Goal: Task Accomplishment & Management: Complete application form

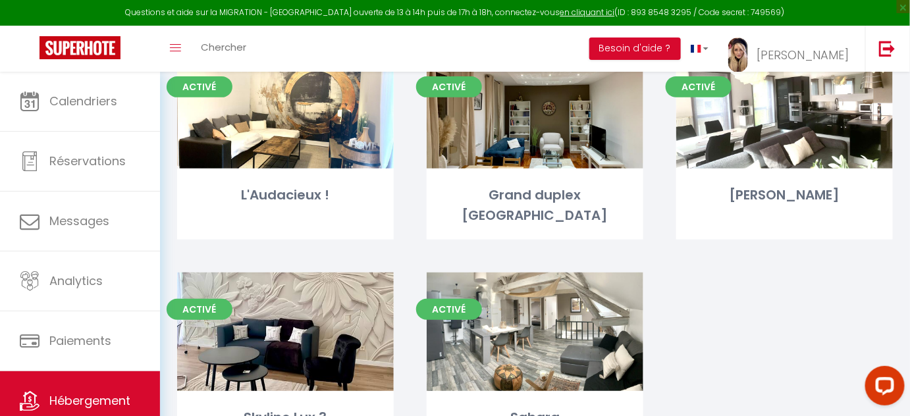
click at [769, 289] on div "Activé Editer L'Audacieux ! Activé Editer Grand duplex proche [GEOGRAPHIC_DATA]…" at bounding box center [535, 262] width 749 height 424
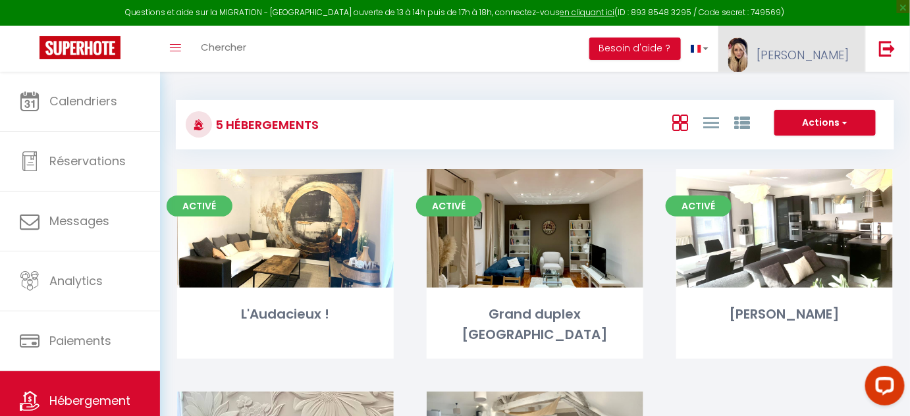
click at [819, 40] on link "[PERSON_NAME]" at bounding box center [791, 49] width 147 height 46
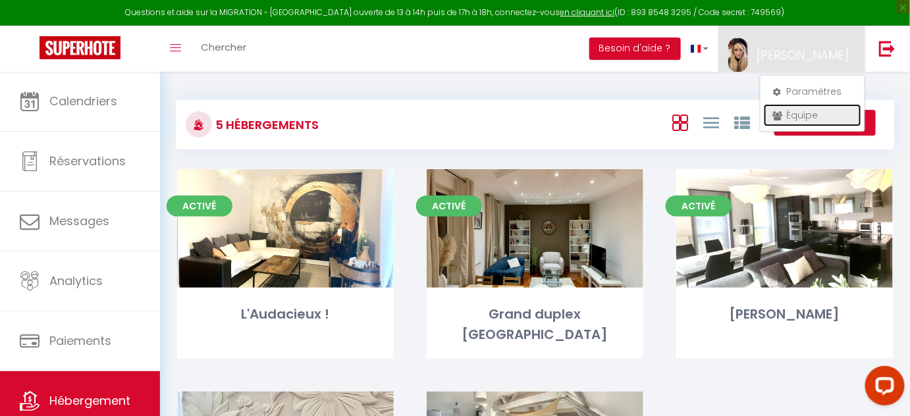
click at [805, 110] on link "Équipe" at bounding box center [812, 115] width 97 height 22
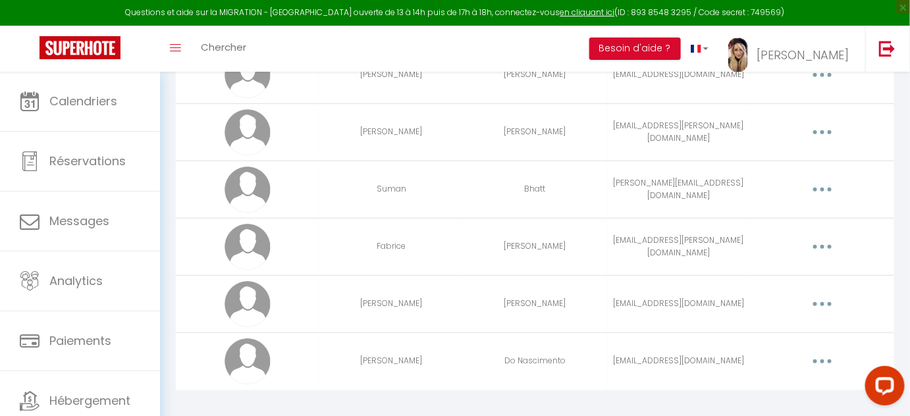
scroll to position [151, 0]
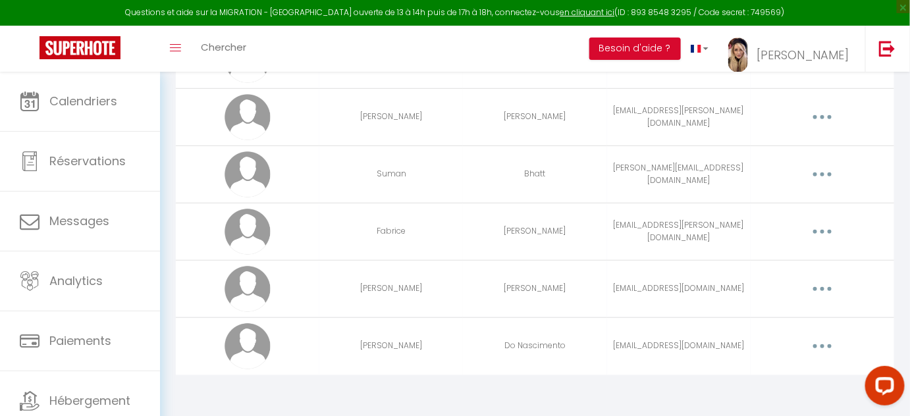
click at [826, 284] on button "button" at bounding box center [822, 288] width 37 height 21
click at [764, 314] on link "Editer" at bounding box center [787, 319] width 97 height 22
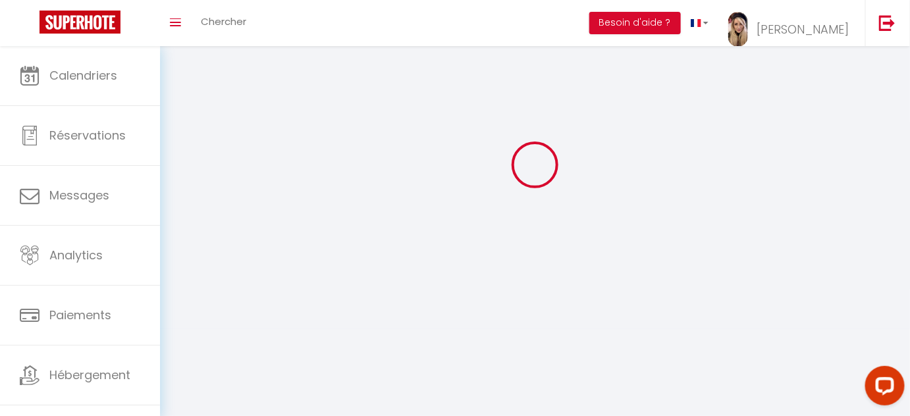
type input "[PERSON_NAME]"
type input "[EMAIL_ADDRESS][DOMAIN_NAME]"
type textarea "mdp Serenity17!!!"
type textarea "[URL][DOMAIN_NAME]"
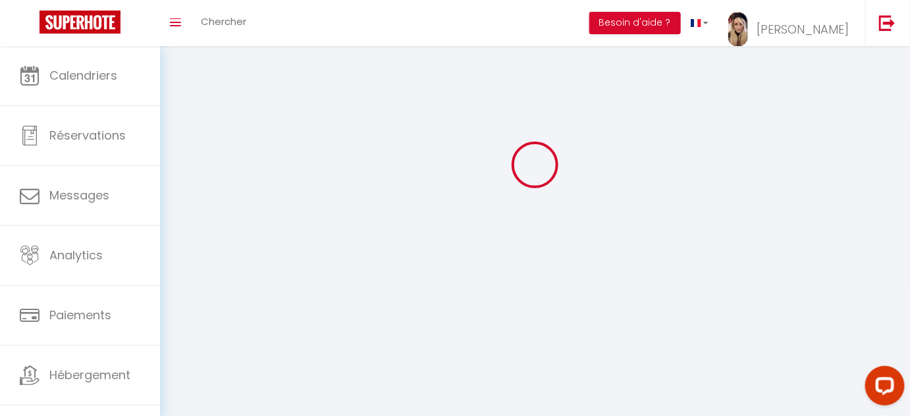
checkbox input "false"
checkbox input "true"
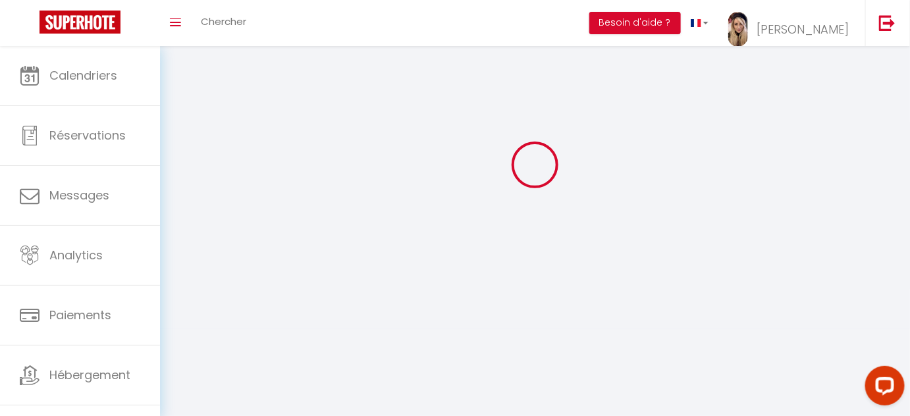
checkbox input "true"
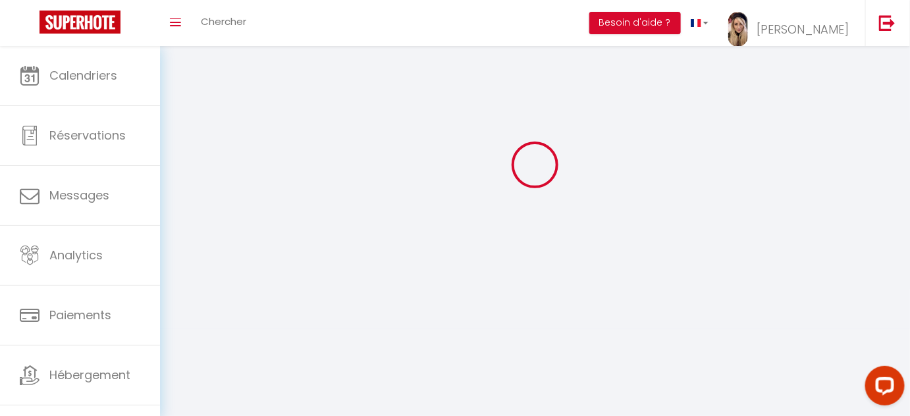
checkbox input "false"
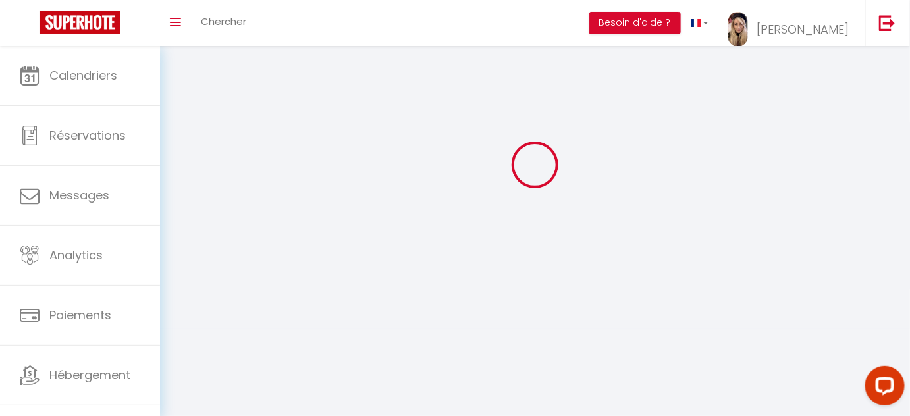
scroll to position [1088, 0]
select select
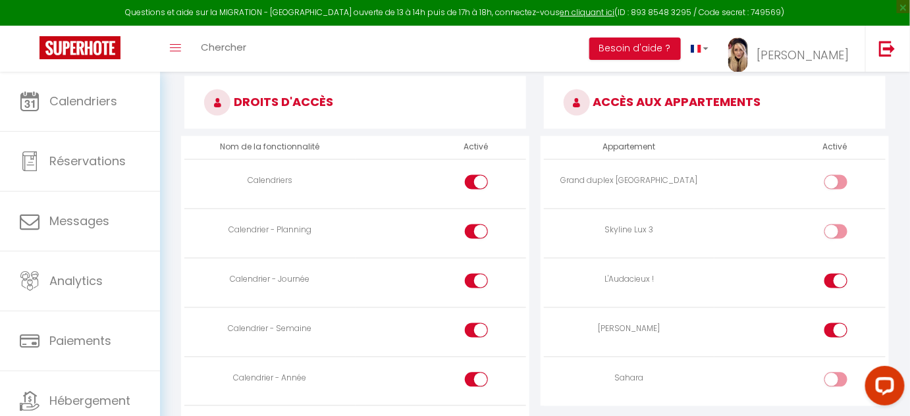
scroll to position [778, 0]
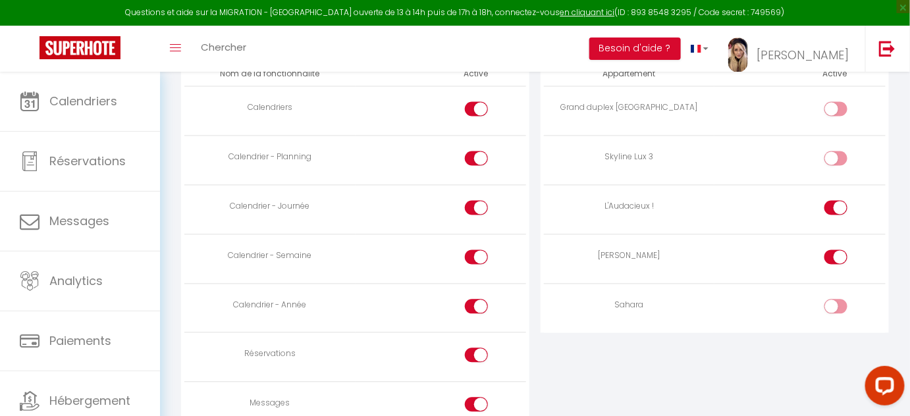
click at [838, 201] on input "checkbox" at bounding box center [846, 211] width 23 height 20
checkbox input "false"
click at [836, 250] on input "checkbox" at bounding box center [846, 260] width 23 height 20
checkbox input "false"
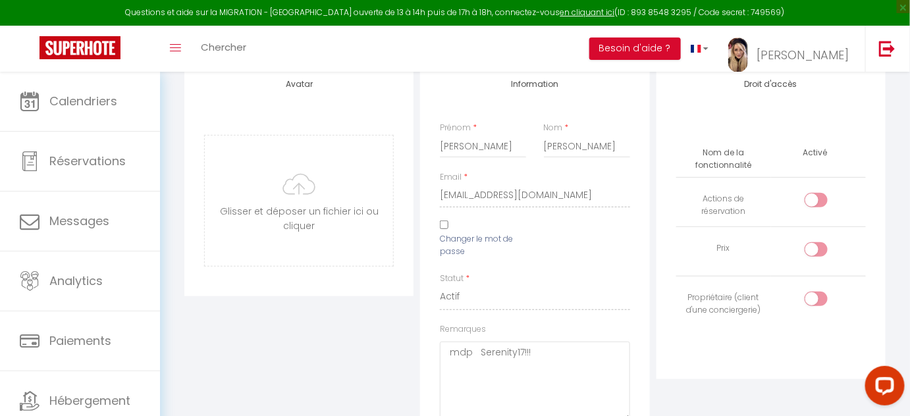
scroll to position [0, 0]
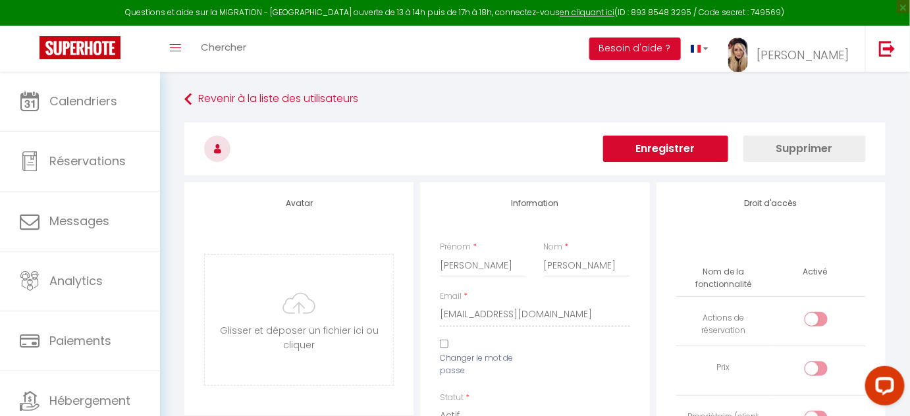
click at [681, 151] on button "Enregistrer" at bounding box center [665, 149] width 125 height 26
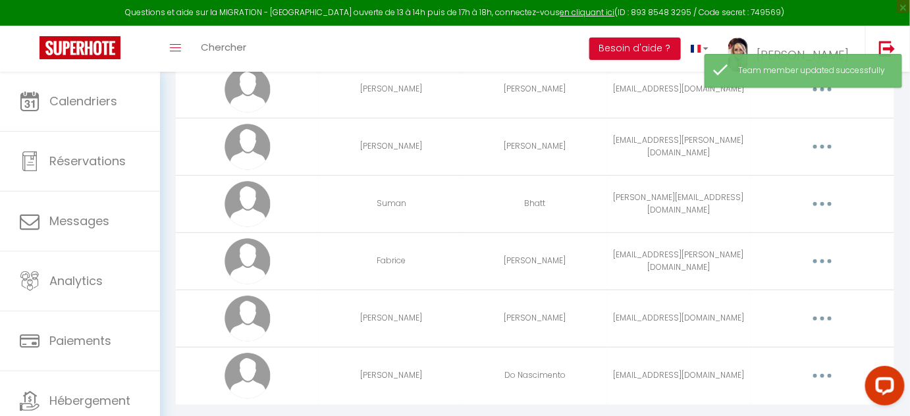
scroll to position [151, 0]
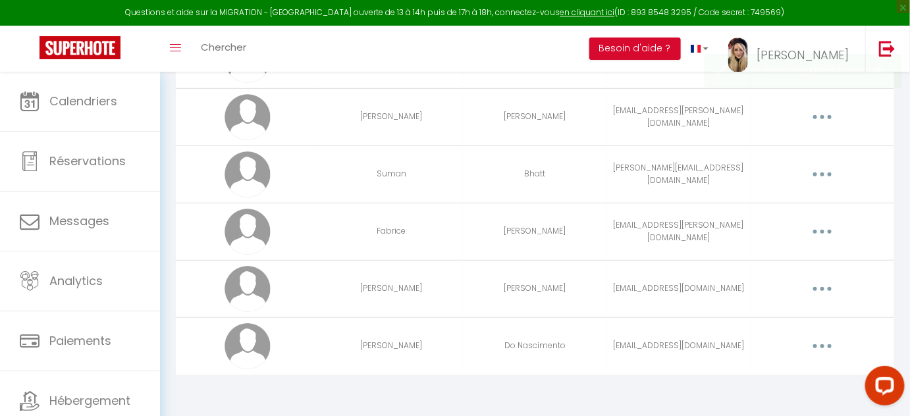
click at [820, 284] on button "button" at bounding box center [822, 288] width 37 height 21
click at [762, 323] on link "Editer" at bounding box center [787, 319] width 97 height 22
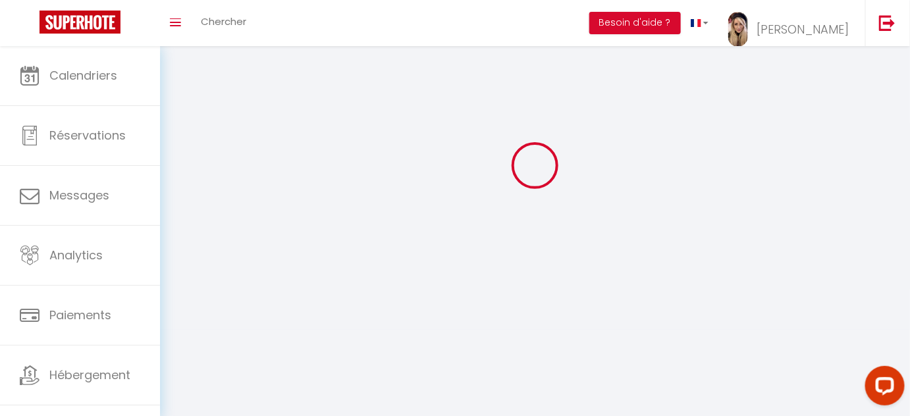
type input "[PERSON_NAME]"
type input "[EMAIL_ADDRESS][DOMAIN_NAME]"
type textarea "mdp Serenity17!!!"
type textarea "[URL][DOMAIN_NAME]"
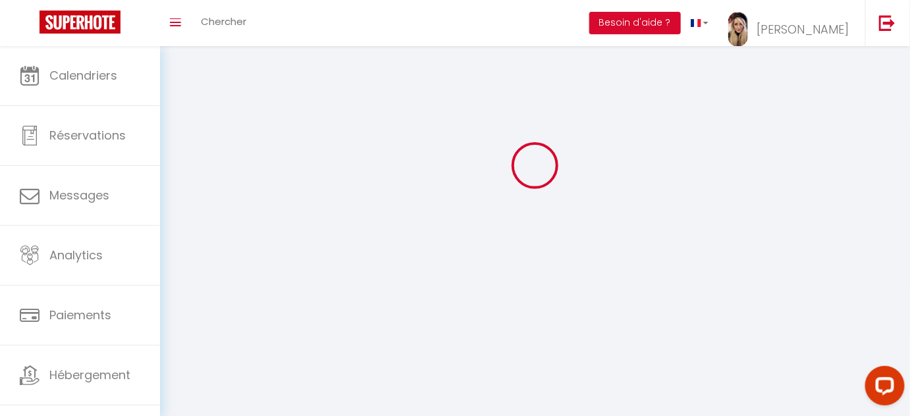
checkbox input "false"
checkbox input "true"
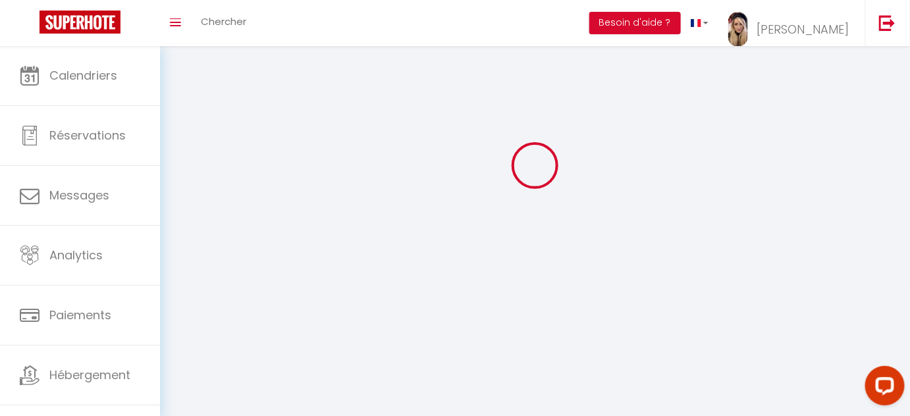
checkbox input "true"
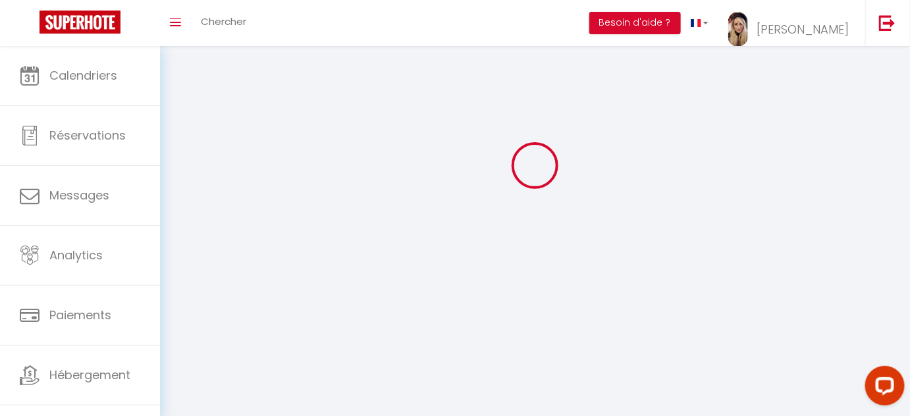
checkbox input "false"
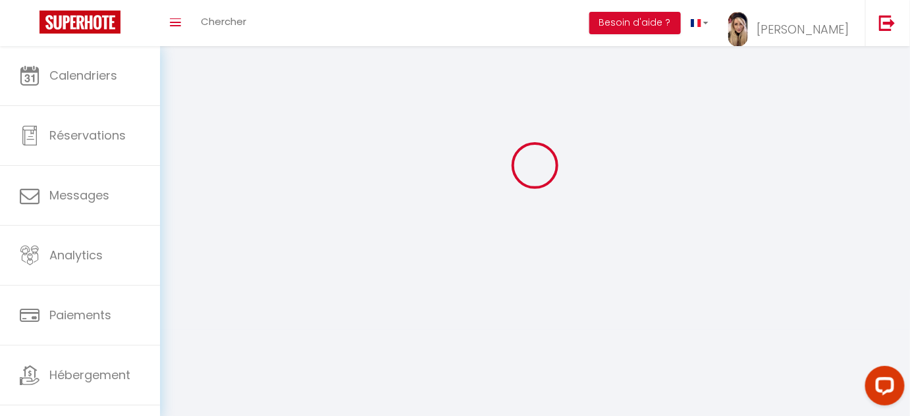
scroll to position [1088, 0]
select select
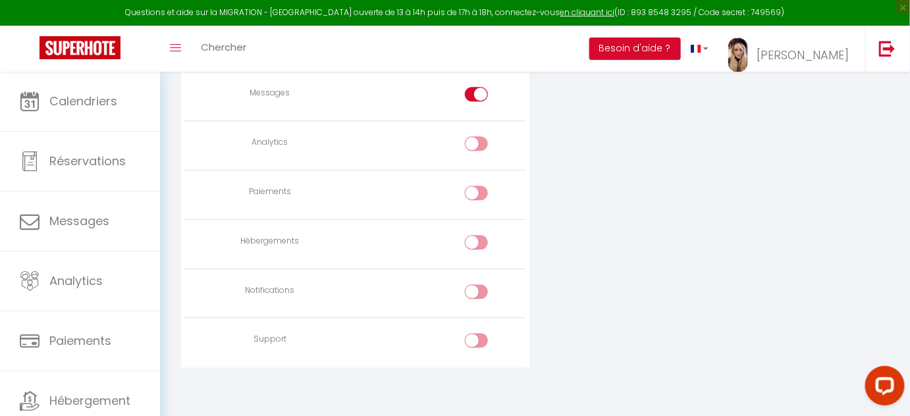
scroll to position [968, 0]
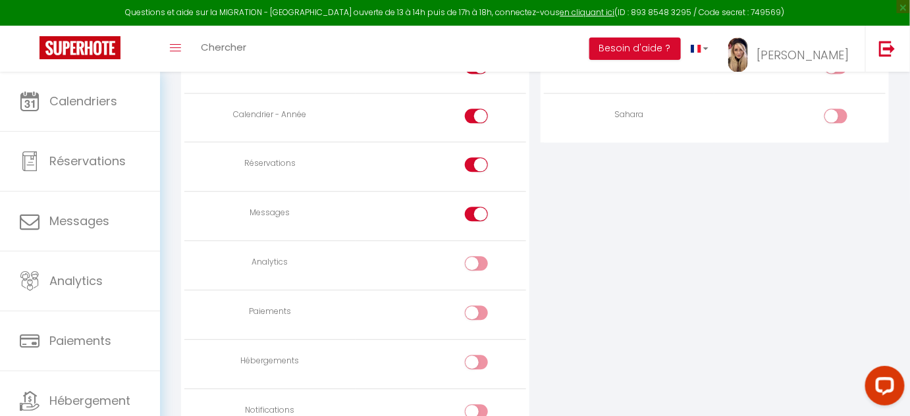
click at [475, 207] on div at bounding box center [476, 214] width 23 height 14
click at [477, 207] on input "checkbox" at bounding box center [488, 217] width 23 height 20
checkbox input "false"
click at [481, 162] on input "checkbox" at bounding box center [488, 167] width 23 height 20
checkbox input "false"
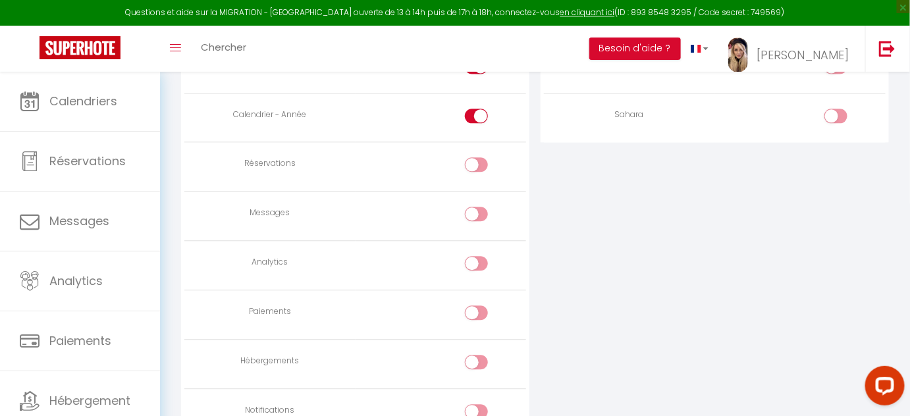
click at [483, 119] on input "checkbox" at bounding box center [488, 119] width 23 height 20
checkbox input "false"
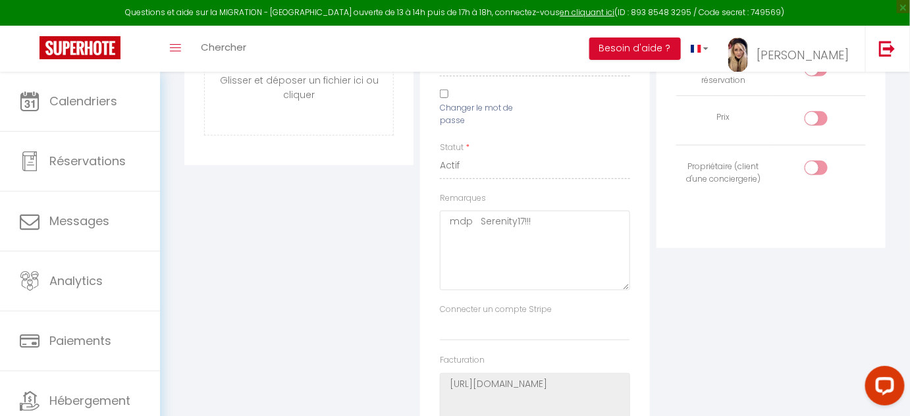
scroll to position [0, 0]
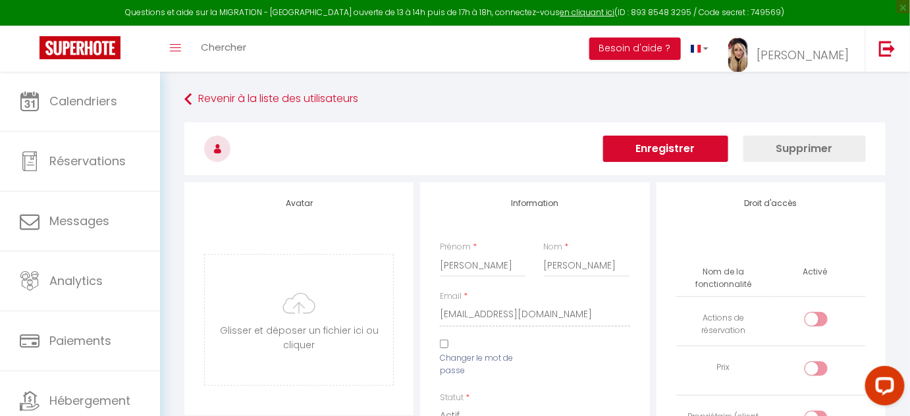
click at [656, 145] on button "Enregistrer" at bounding box center [665, 149] width 125 height 26
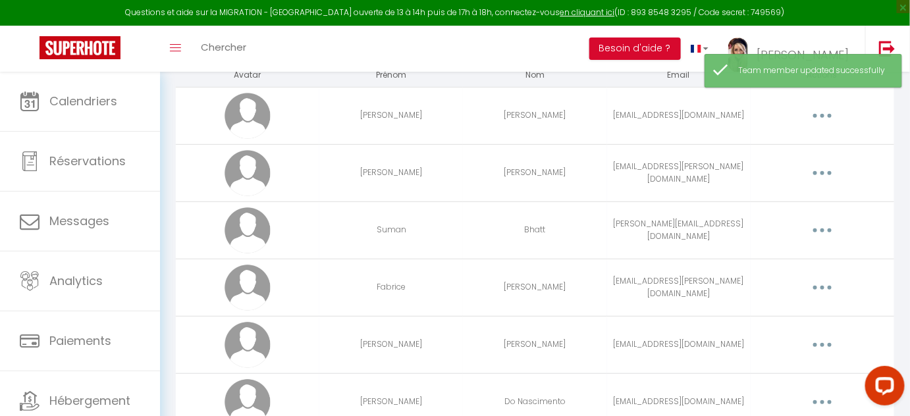
scroll to position [151, 0]
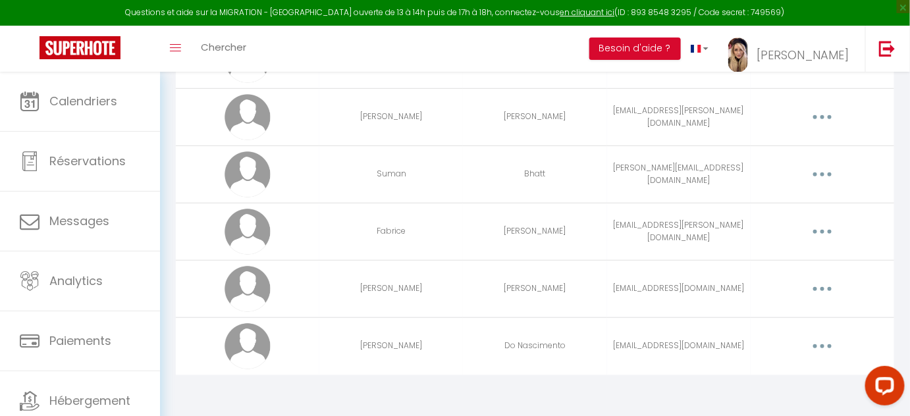
click at [818, 342] on button "button" at bounding box center [822, 346] width 37 height 21
click at [764, 373] on link "Editer" at bounding box center [787, 376] width 97 height 22
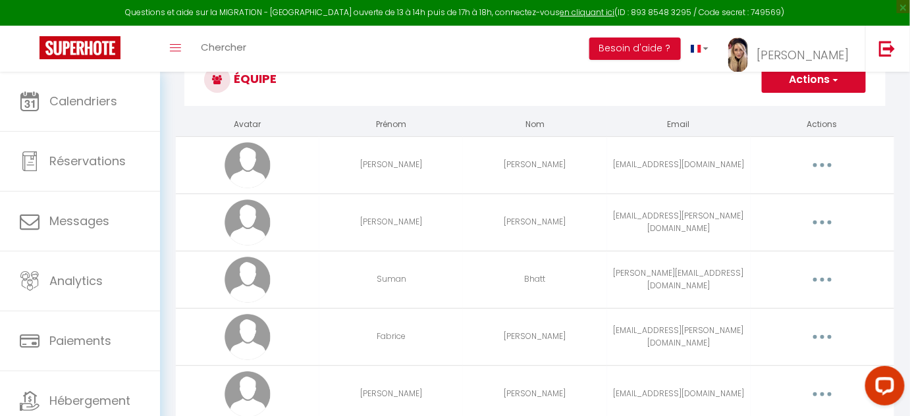
select select
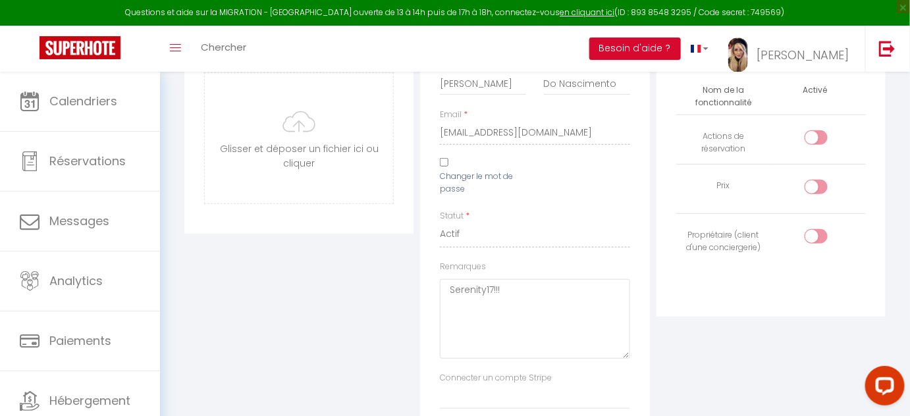
scroll to position [130, 0]
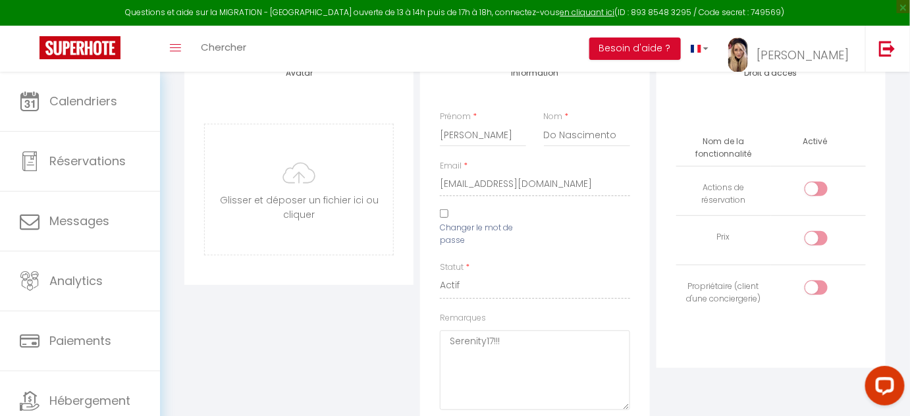
click at [810, 189] on div at bounding box center [816, 189] width 23 height 14
click at [816, 189] on input "checkbox" at bounding box center [827, 192] width 23 height 20
drag, startPoint x: 709, startPoint y: 189, endPoint x: 859, endPoint y: 185, distance: 149.5
click at [709, 189] on div "Actions de réservation" at bounding box center [723, 194] width 84 height 25
click at [817, 182] on input "checkbox" at bounding box center [827, 192] width 23 height 20
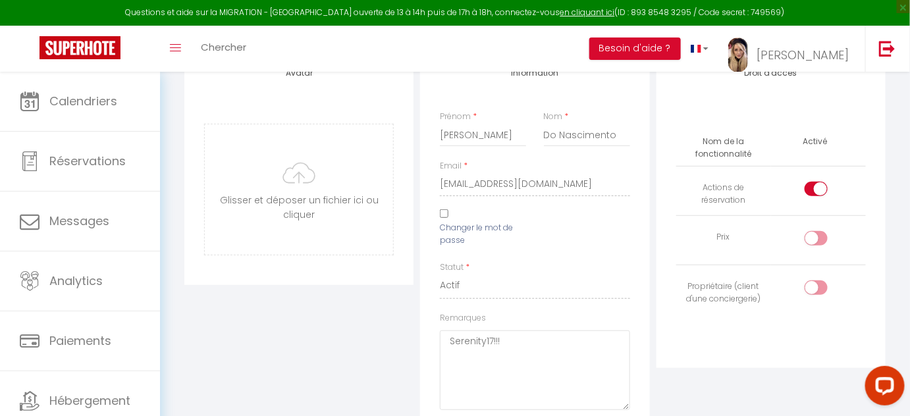
checkbox input "false"
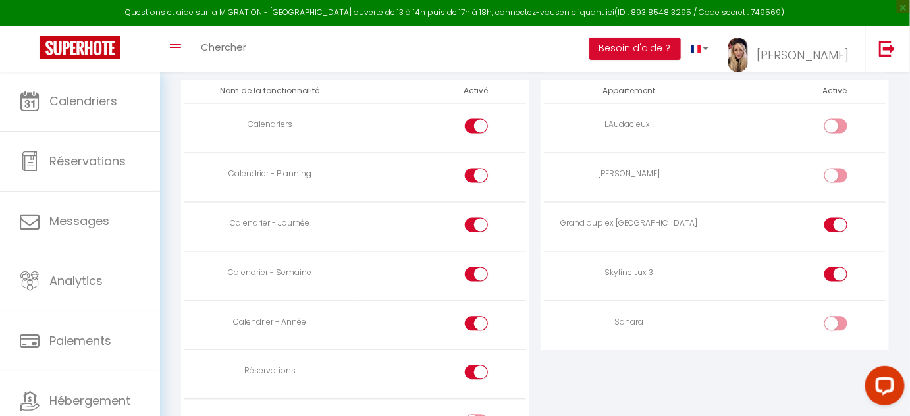
scroll to position [789, 0]
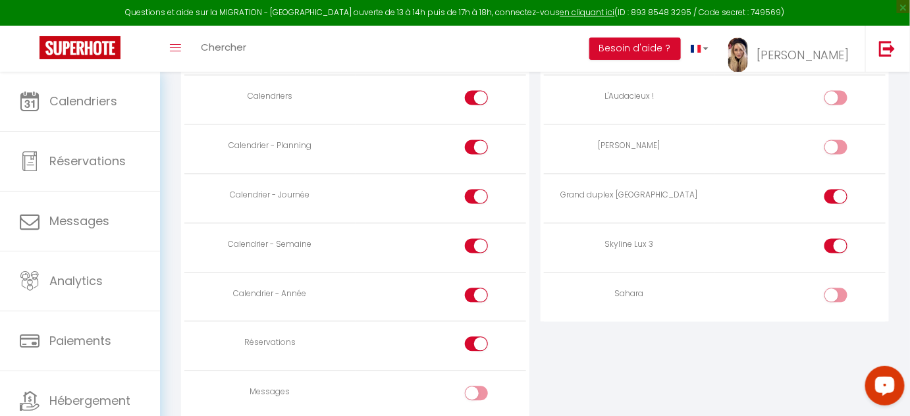
click at [683, 368] on div "ACCÈS AUX APPARTEMENTS Appartement Activé L'Audacieux ! [PERSON_NAME] Grand dup…" at bounding box center [714, 342] width 359 height 723
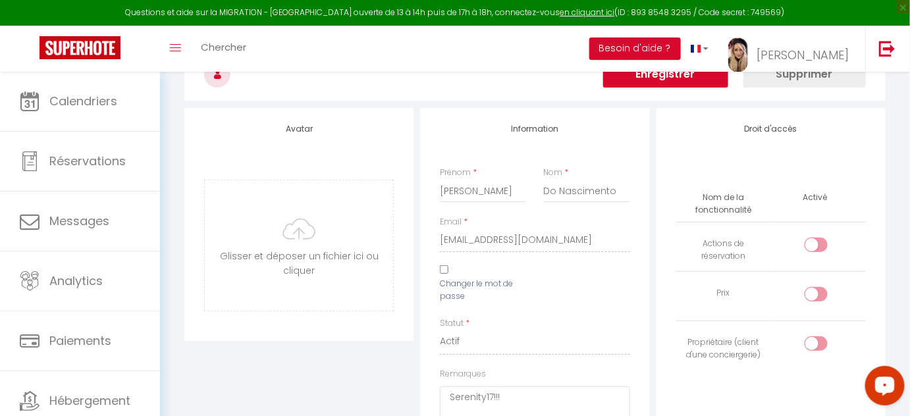
scroll to position [0, 0]
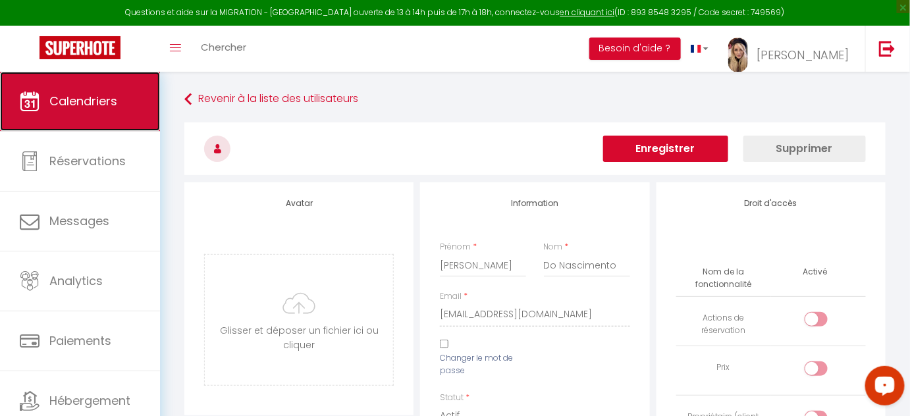
click at [81, 94] on span "Calendriers" at bounding box center [83, 101] width 68 height 16
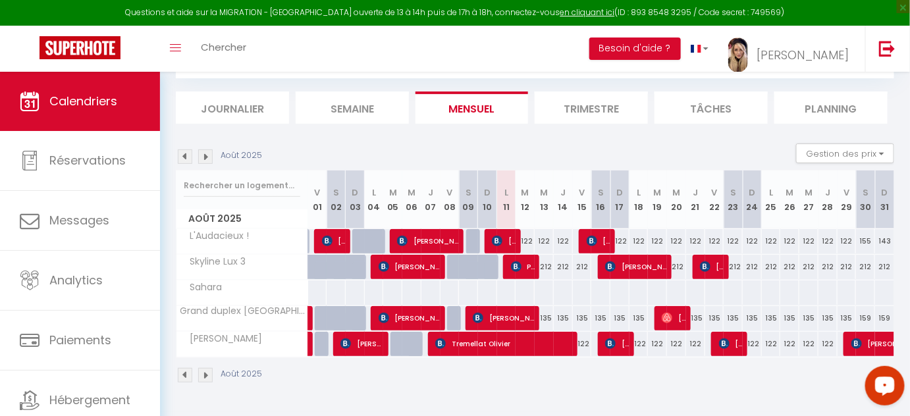
scroll to position [72, 0]
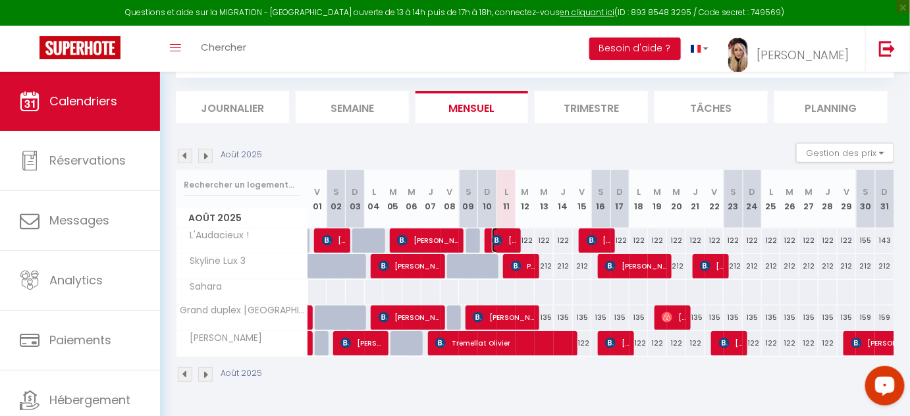
click at [514, 238] on span "[PERSON_NAME]" at bounding box center [505, 240] width 26 height 25
select select "OK"
select select "KO"
select select "0"
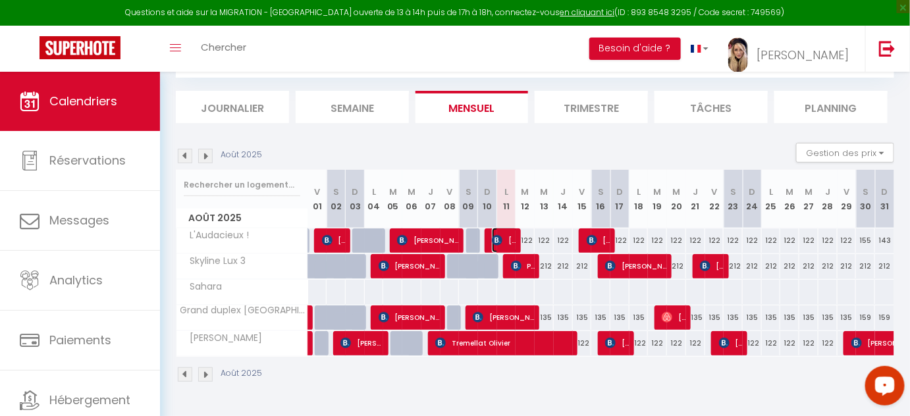
select select "1"
select select
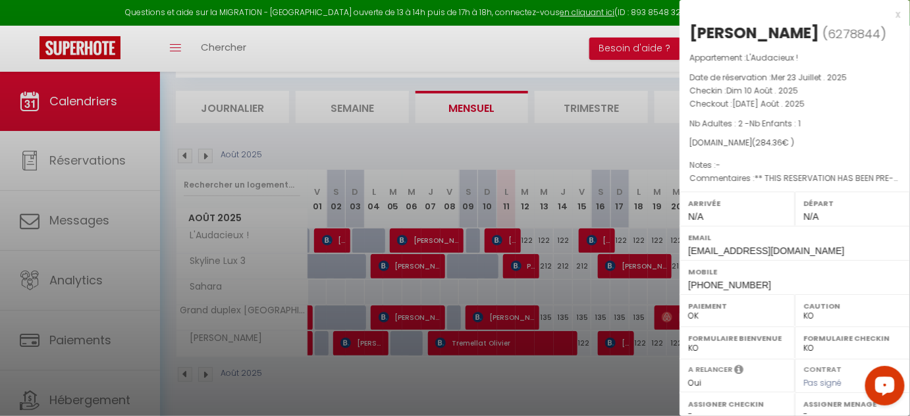
click at [509, 242] on div at bounding box center [455, 208] width 910 height 416
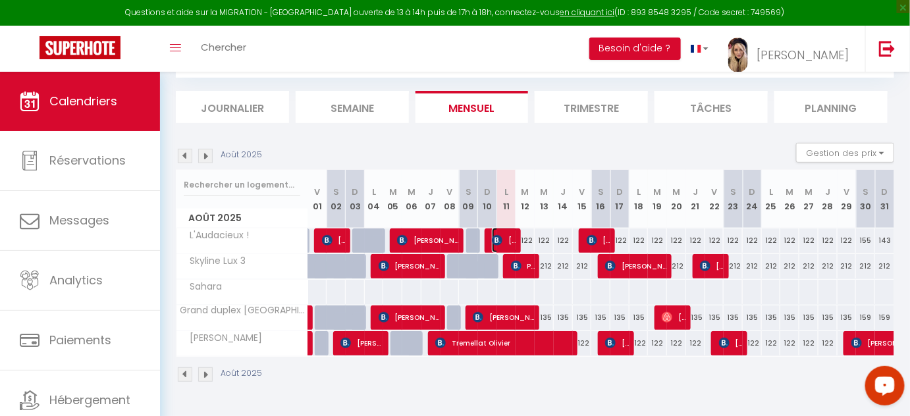
click at [509, 242] on span "[PERSON_NAME]" at bounding box center [505, 240] width 26 height 25
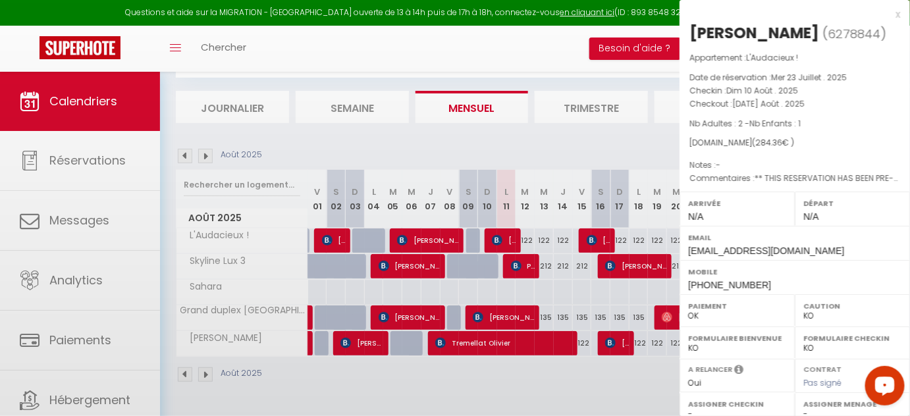
click at [509, 242] on div at bounding box center [455, 208] width 910 height 416
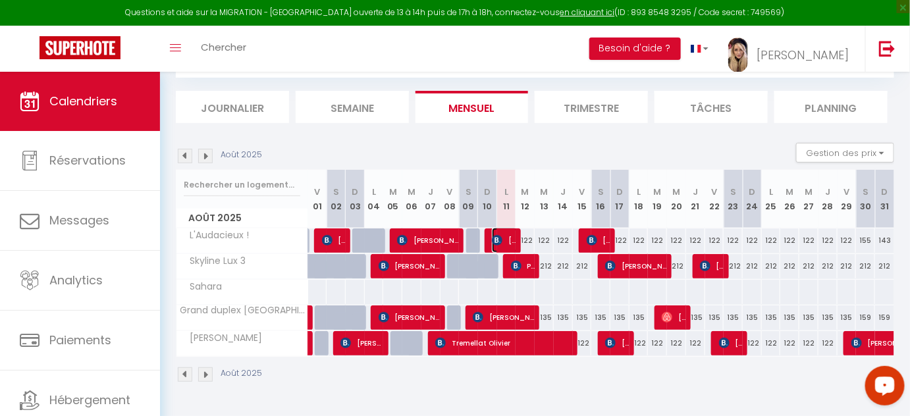
click at [507, 237] on span "[PERSON_NAME]" at bounding box center [505, 240] width 26 height 25
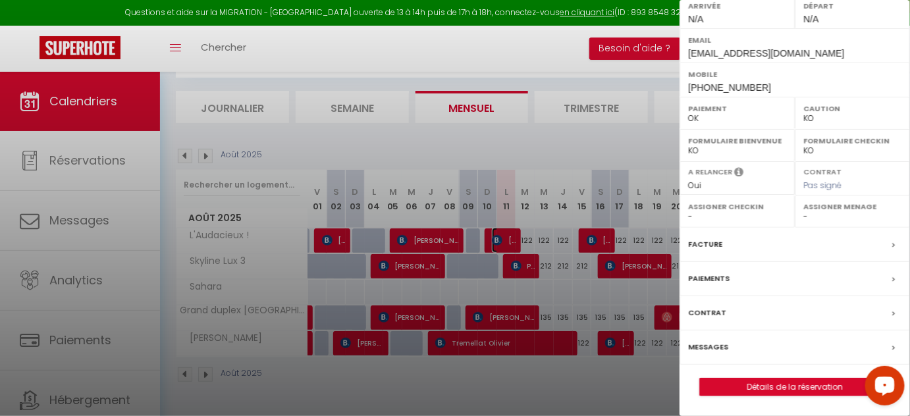
scroll to position [216, 0]
click at [781, 386] on link "Détails de la réservation" at bounding box center [795, 387] width 190 height 17
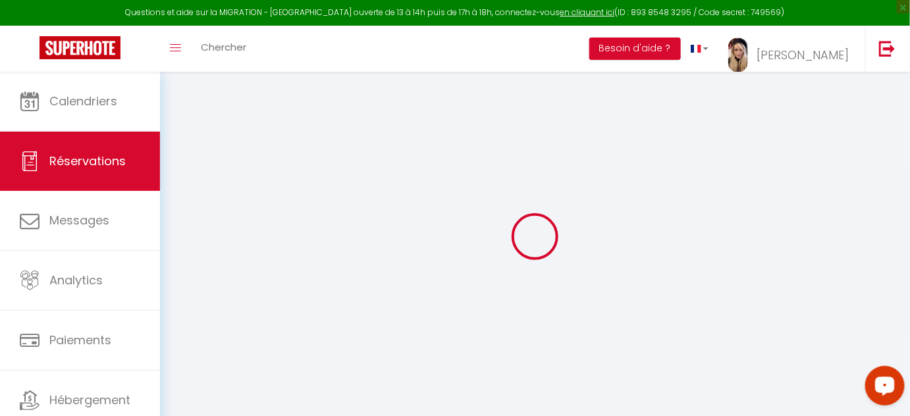
type input "[PERSON_NAME]"
type input "Černovická"
type input "[EMAIL_ADDRESS][DOMAIN_NAME]"
type input "[PHONE_NUMBER]"
select select "CZ"
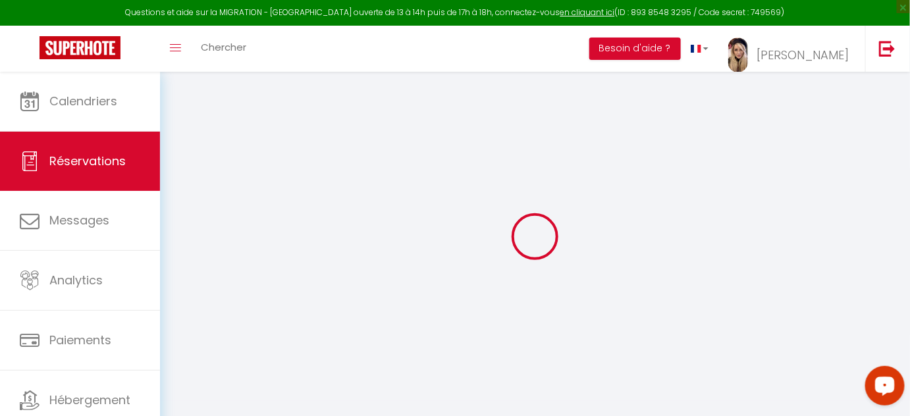
type input "40.98"
type input "3.98"
select select "60165"
select select "1"
select select
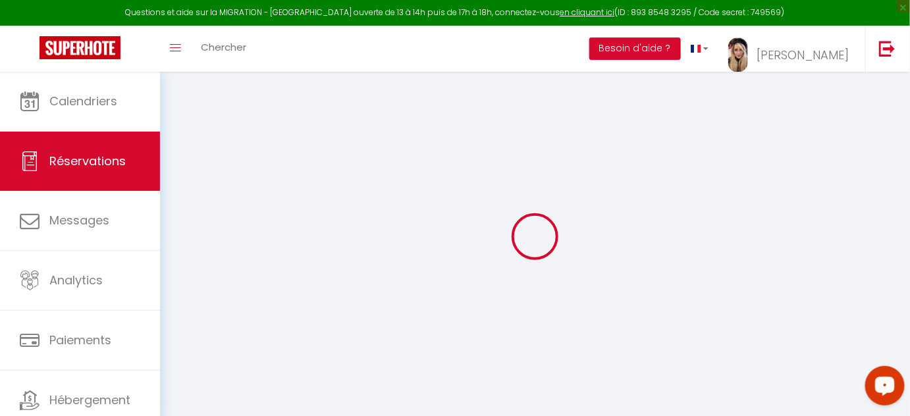
select select
type input "2"
type input "1"
select select "12"
select select
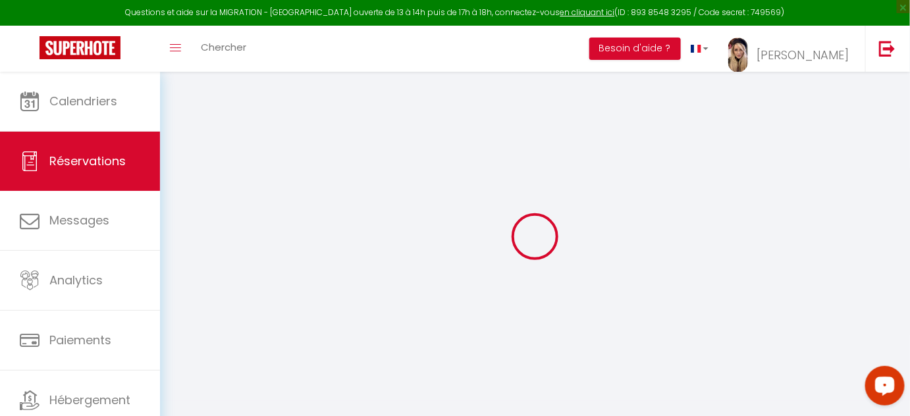
type input "223.2"
checkbox input "false"
type input "0"
select select "2"
type input "55"
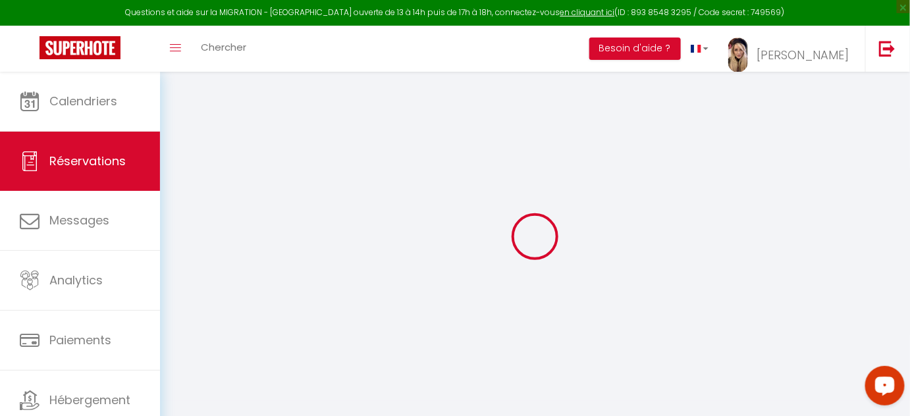
type input "15"
type input "0"
select select
select select "14"
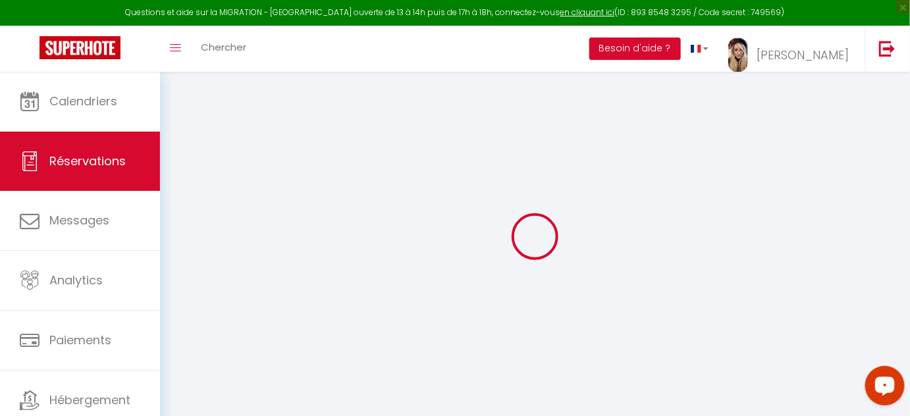
checkbox input "false"
select select
checkbox input "false"
select select
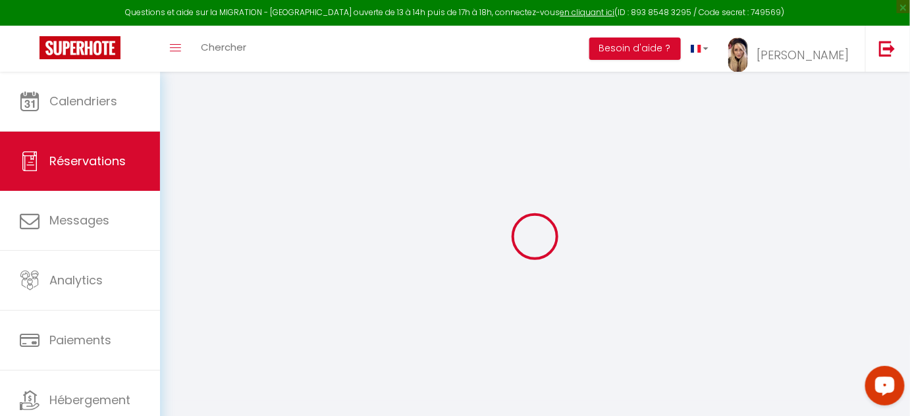
select select
checkbox input "false"
select select
checkbox input "false"
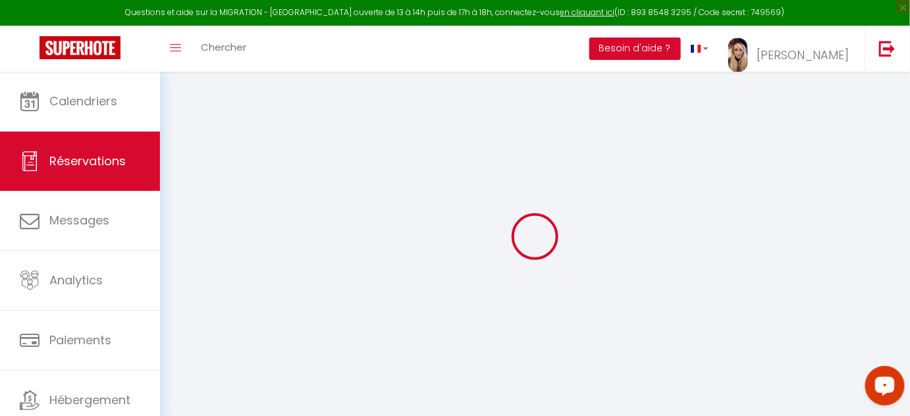
type textarea "** THIS RESERVATION HAS BEEN PRE-PAID ** BOOKING NOTE : Payment charge is EUR 3…"
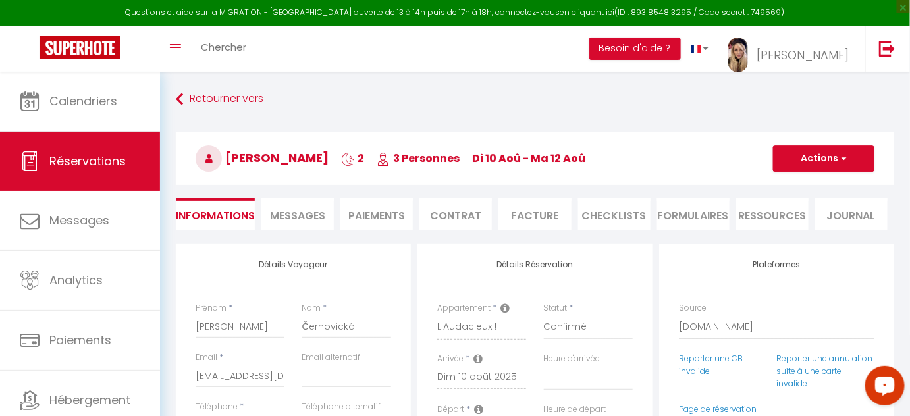
type input "50"
type input "11.16"
select select
checkbox input "false"
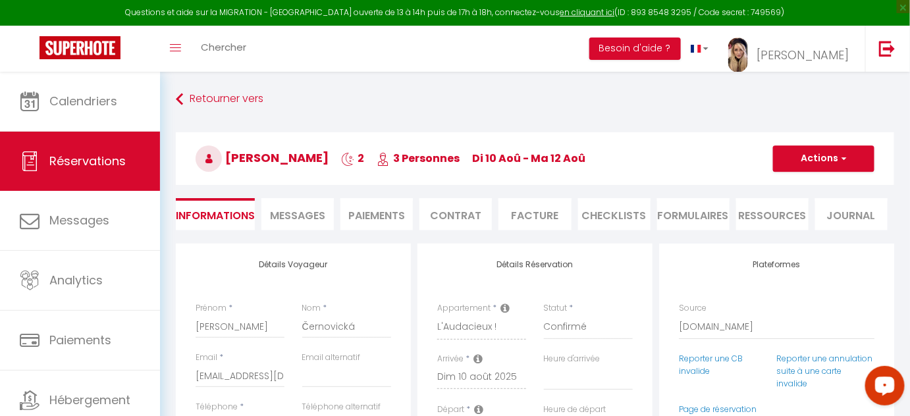
select select
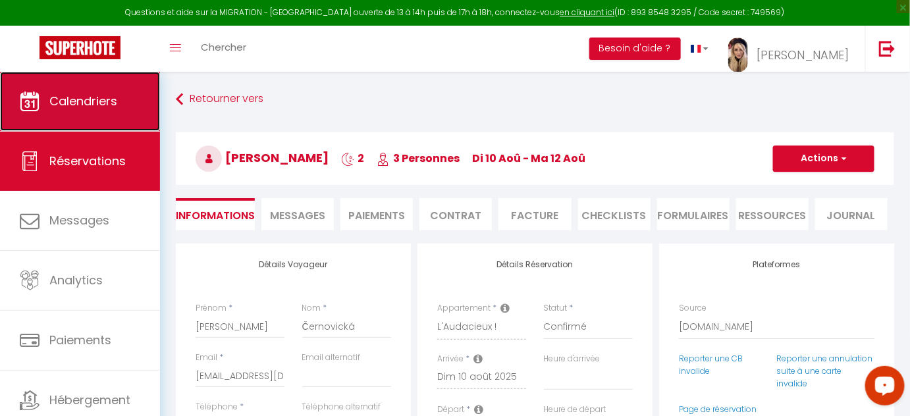
click at [93, 111] on link "Calendriers" at bounding box center [80, 101] width 160 height 59
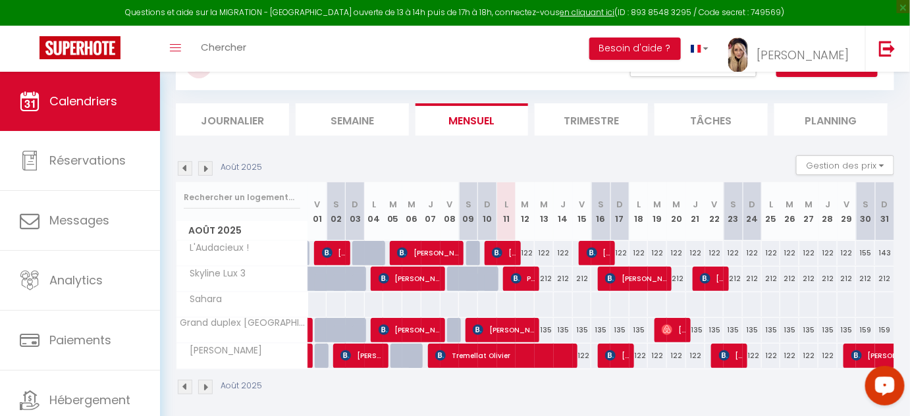
scroll to position [72, 0]
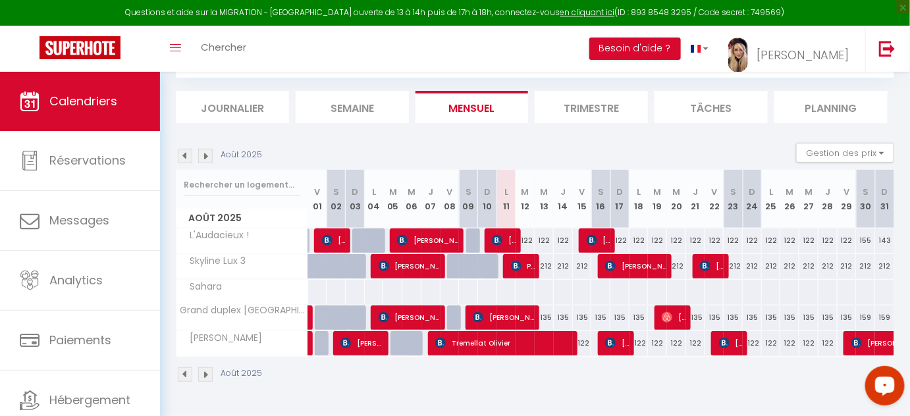
click at [521, 234] on div "122" at bounding box center [525, 240] width 19 height 24
type input "122"
type input "[DATE] Août 2025"
type input "Mer 13 Août 2025"
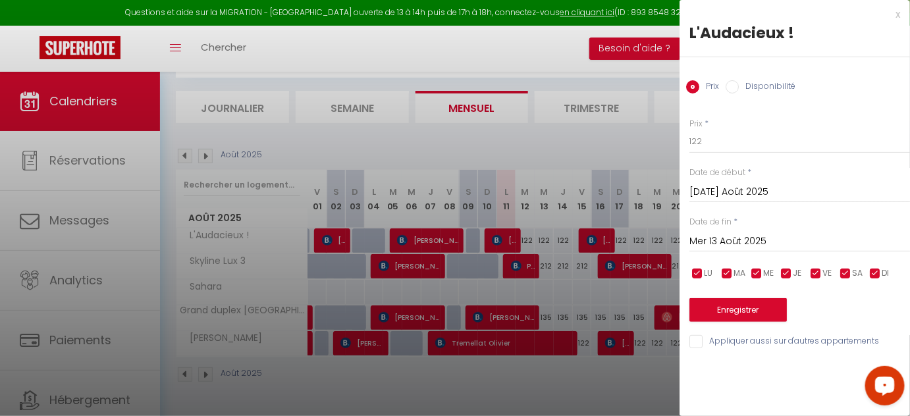
click at [584, 342] on div at bounding box center [455, 208] width 910 height 416
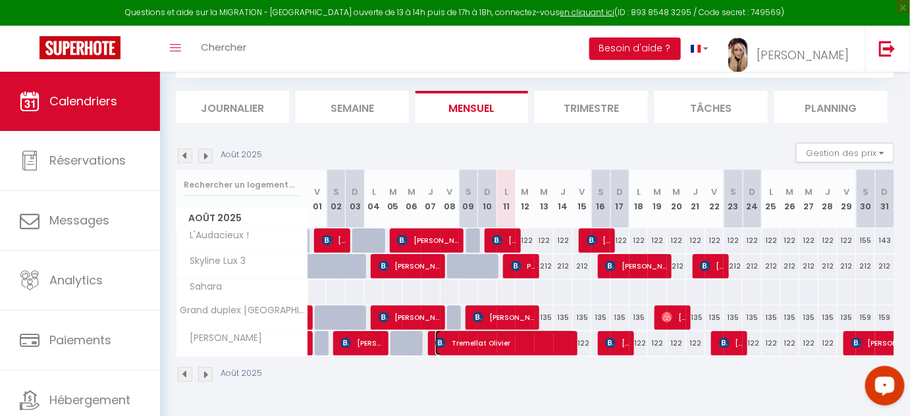
click at [569, 341] on span "Tremellat Olivier" at bounding box center [505, 343] width 140 height 25
select select "OK"
select select "KO"
select select "1"
select select "0"
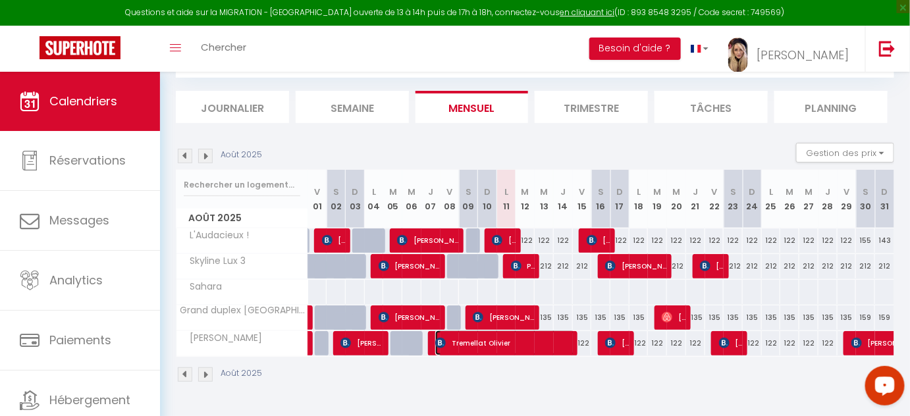
select select "1"
select select
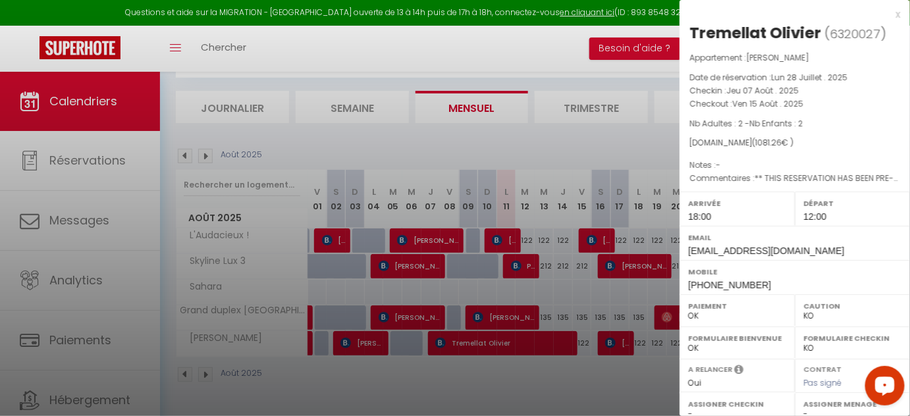
click at [471, 40] on div at bounding box center [455, 208] width 910 height 416
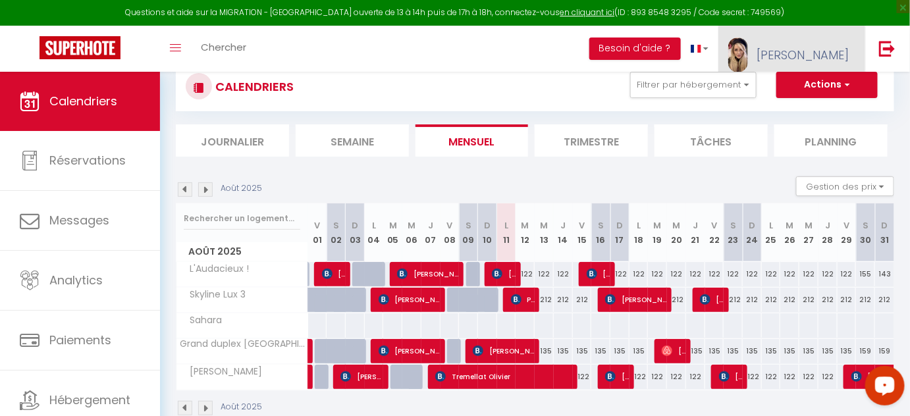
scroll to position [12, 0]
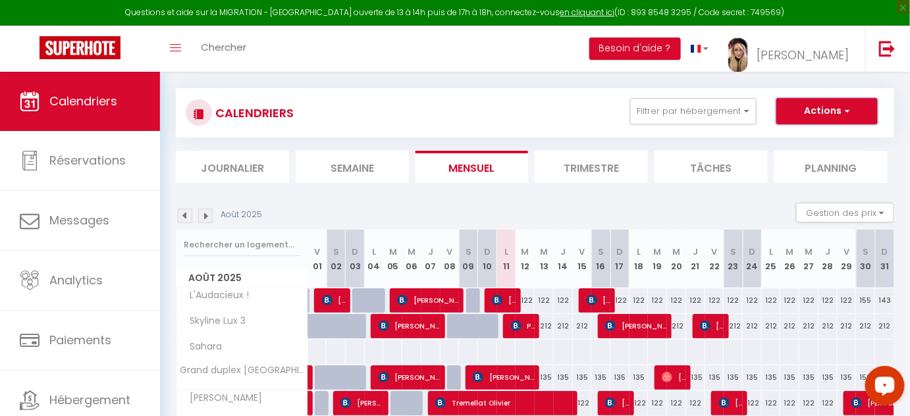
click at [835, 110] on button "Actions" at bounding box center [826, 111] width 101 height 26
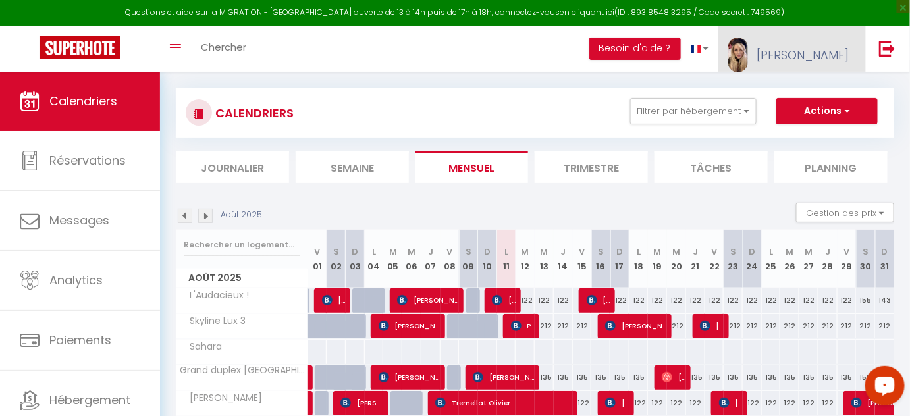
click at [814, 51] on span "[PERSON_NAME]" at bounding box center [802, 55] width 92 height 16
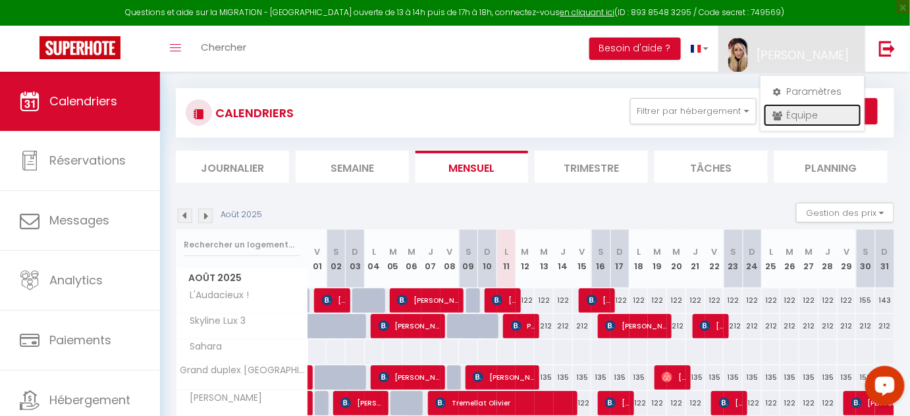
click at [797, 113] on link "Équipe" at bounding box center [812, 115] width 97 height 22
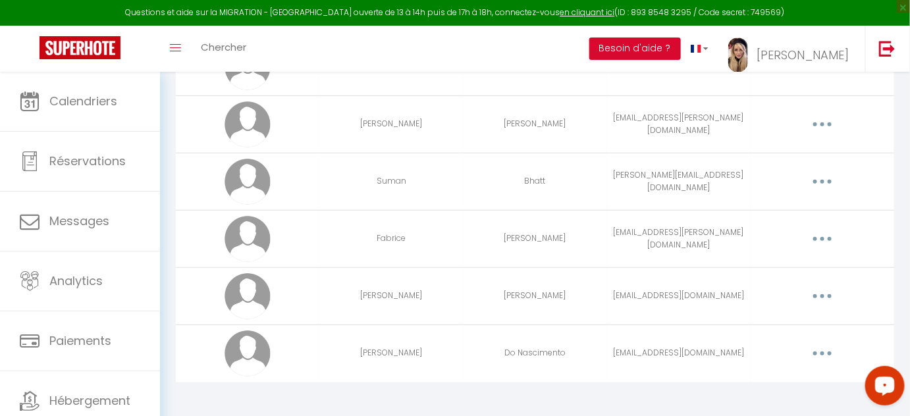
scroll to position [151, 0]
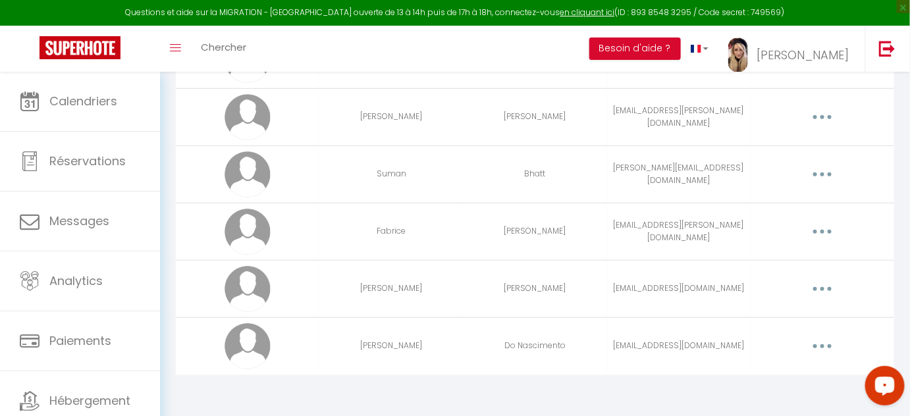
click at [828, 344] on button "button" at bounding box center [822, 346] width 37 height 21
click at [756, 371] on link "Editer" at bounding box center [787, 376] width 97 height 22
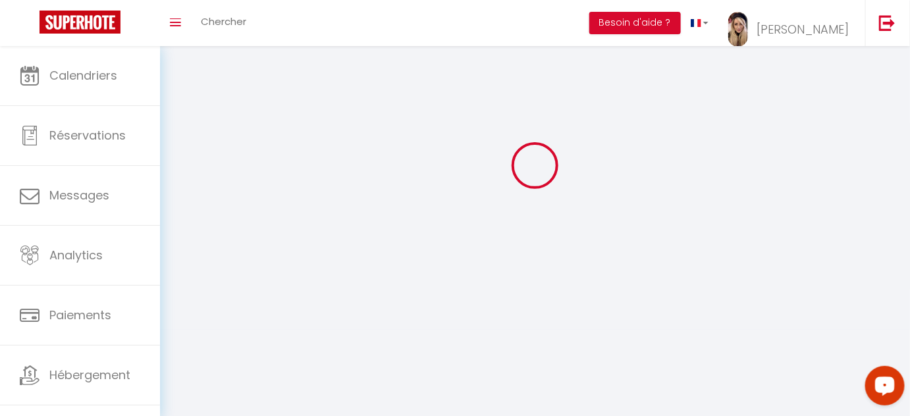
type input "[PERSON_NAME]"
type input "Do Nascimento"
type input "[EMAIL_ADDRESS][DOMAIN_NAME]"
type textarea "Serenity17!!!"
type textarea "[URL][DOMAIN_NAME]"
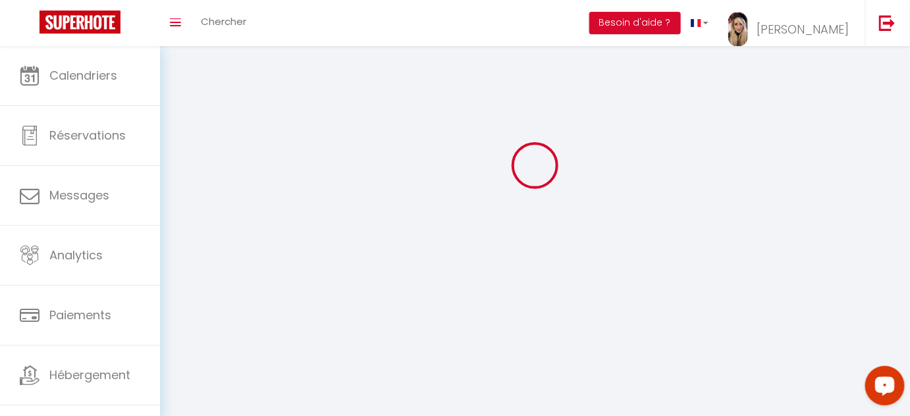
checkbox input "false"
checkbox input "true"
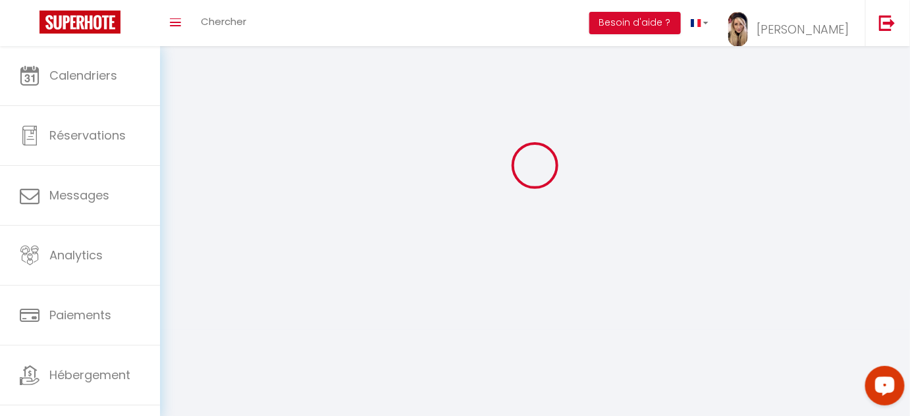
checkbox input "true"
checkbox input "false"
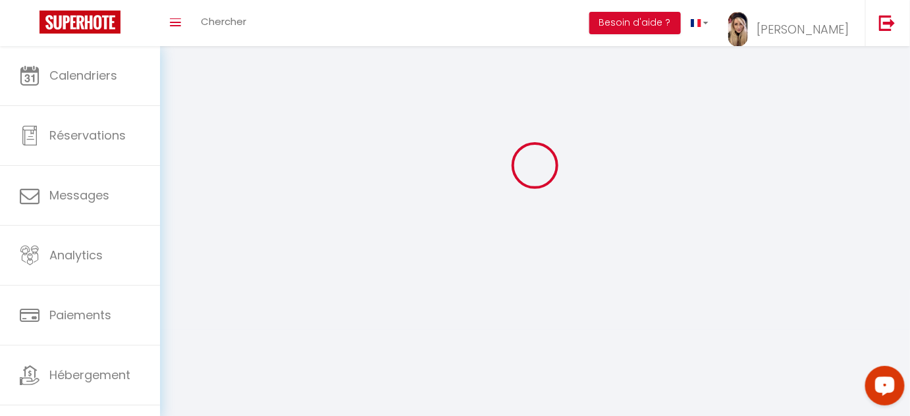
checkbox input "false"
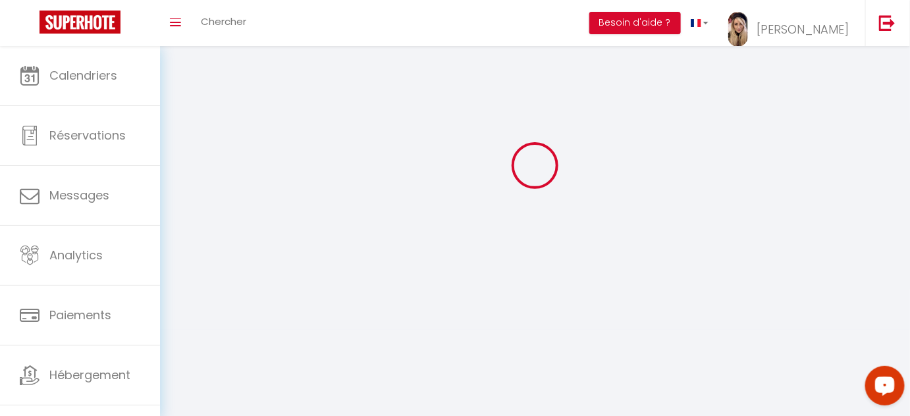
scroll to position [1088, 0]
select select
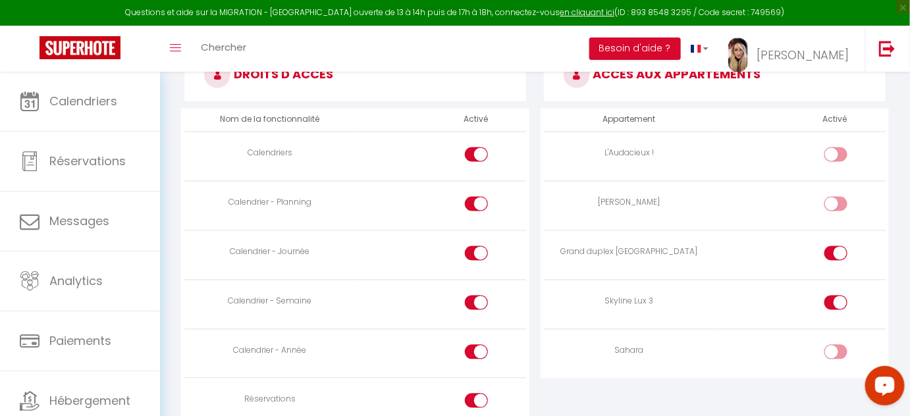
scroll to position [729, 0]
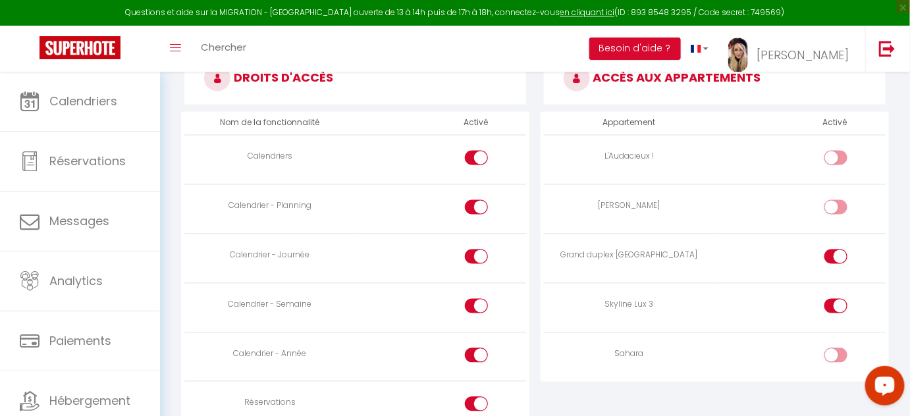
click at [843, 201] on input "checkbox" at bounding box center [846, 210] width 23 height 20
checkbox input "true"
click at [839, 154] on input "checkbox" at bounding box center [846, 161] width 23 height 20
checkbox input "true"
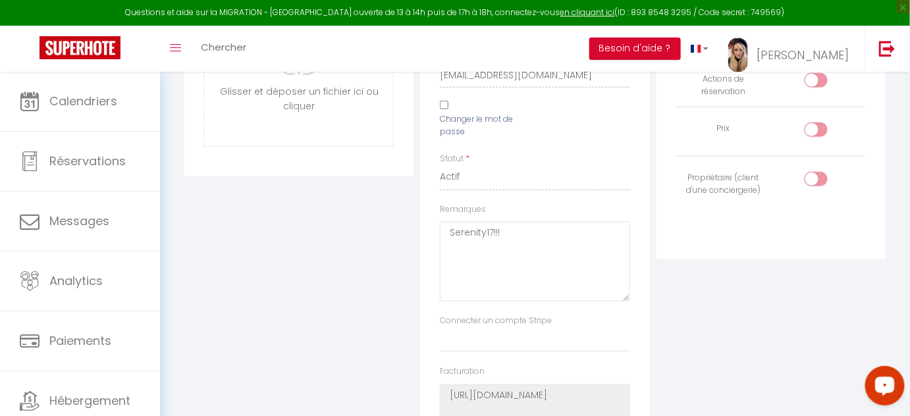
scroll to position [299, 0]
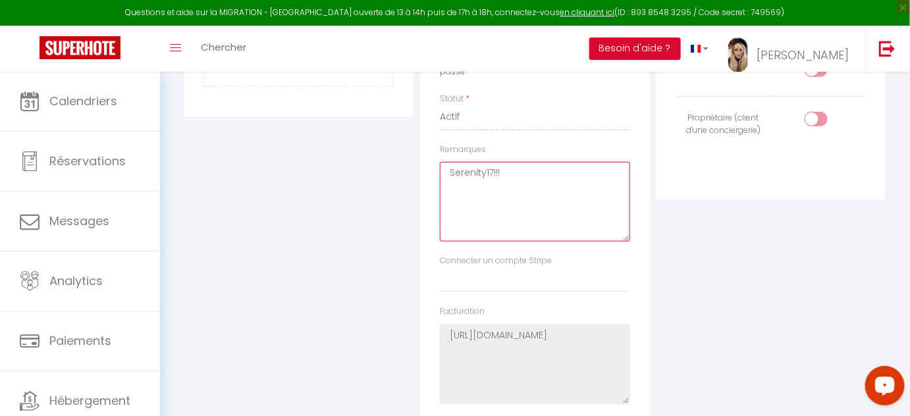
drag, startPoint x: 516, startPoint y: 170, endPoint x: 440, endPoint y: 170, distance: 75.7
click at [440, 170] on textarea "Serenity17!!!" at bounding box center [535, 202] width 190 height 80
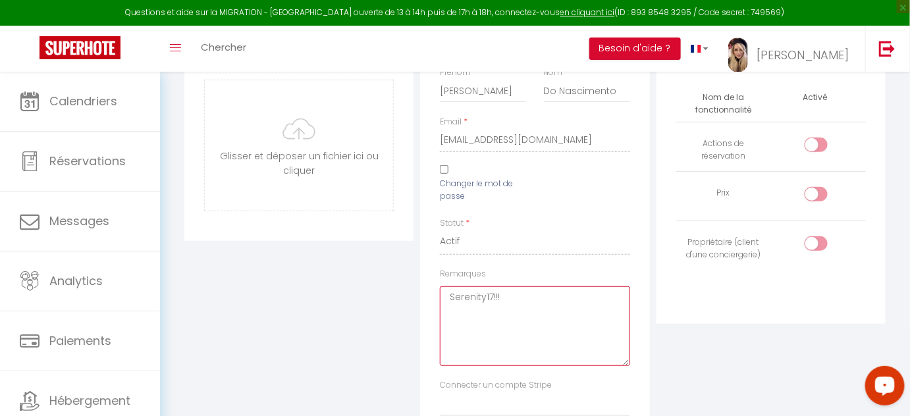
scroll to position [119, 0]
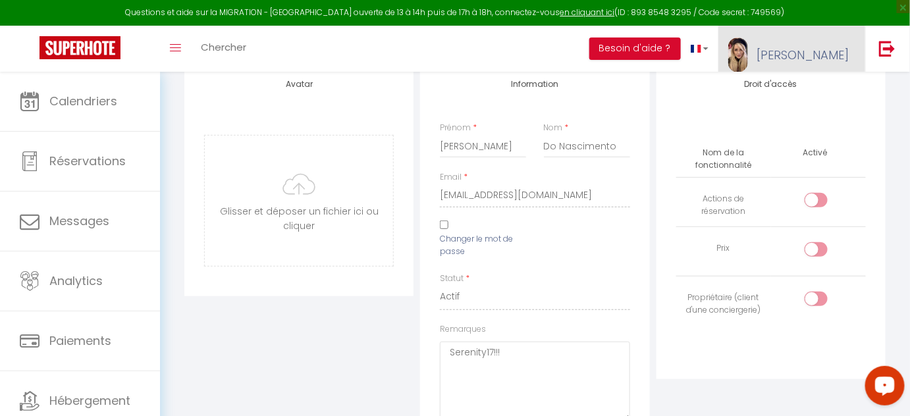
click at [831, 53] on span "[PERSON_NAME]" at bounding box center [802, 55] width 92 height 16
click at [711, 89] on div "Droit d'accès Nom de la fonctionnalité Activé Actions de réservation Prix Propr…" at bounding box center [770, 221] width 229 height 316
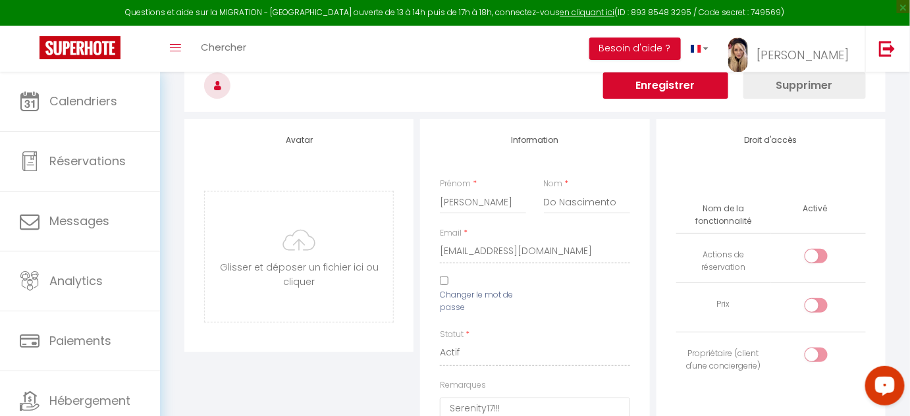
scroll to position [0, 0]
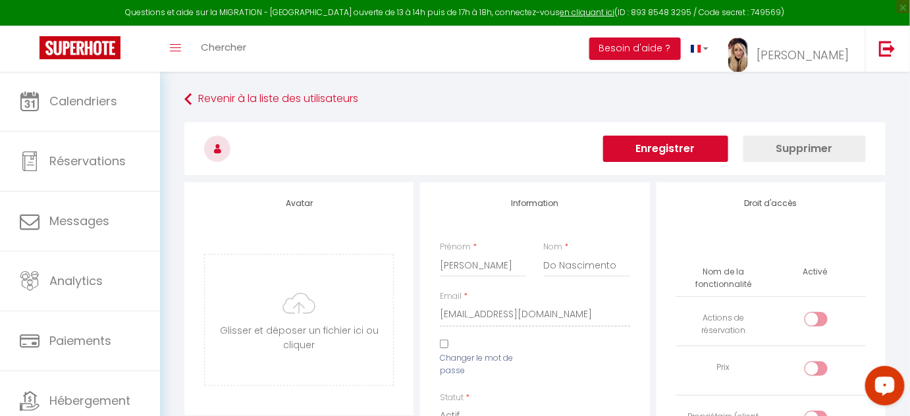
click at [661, 150] on button "Enregistrer" at bounding box center [665, 149] width 125 height 26
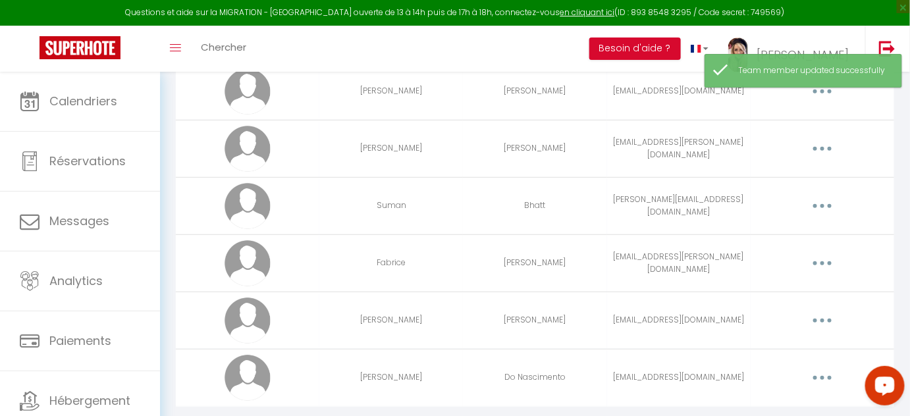
scroll to position [151, 0]
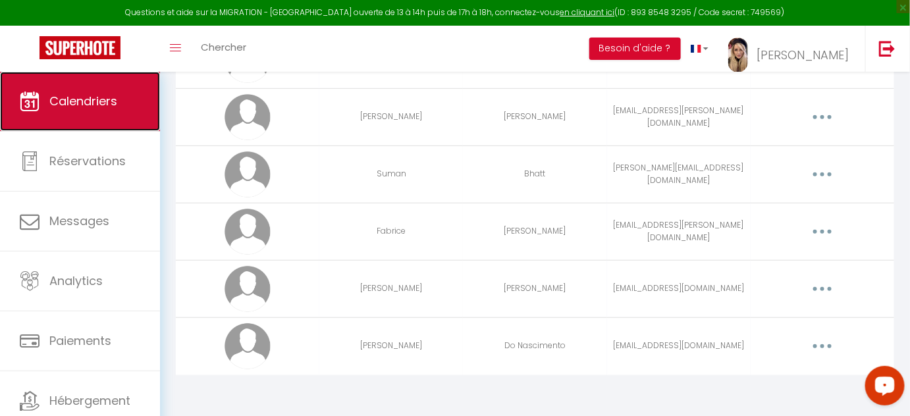
click at [68, 112] on link "Calendriers" at bounding box center [80, 101] width 160 height 59
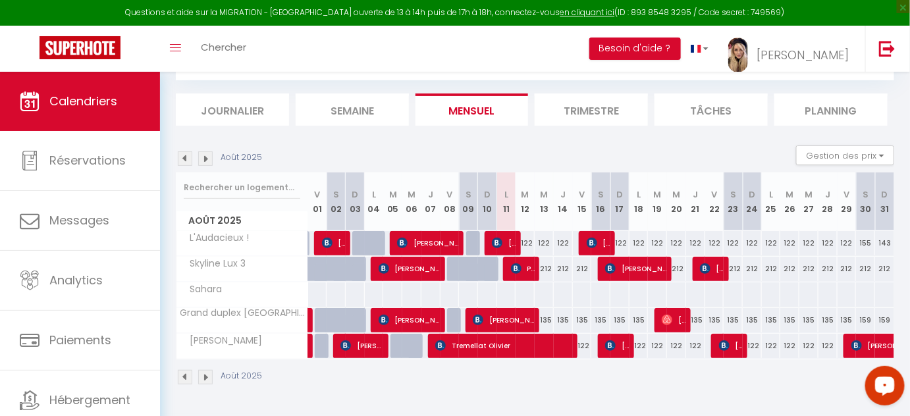
scroll to position [72, 0]
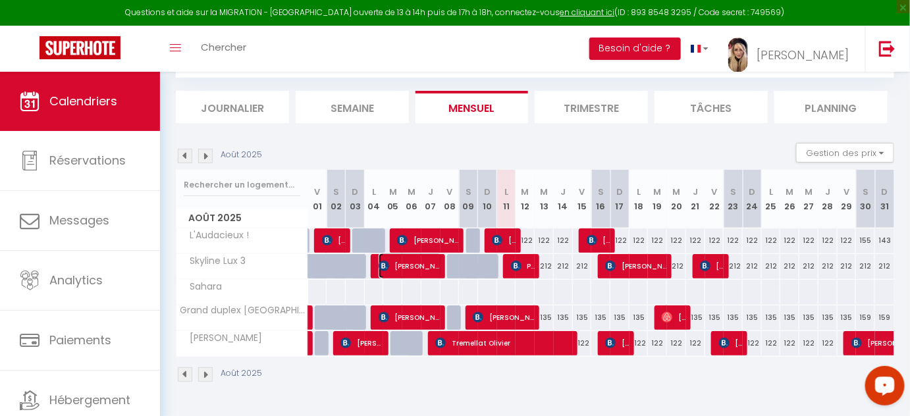
click at [413, 266] on span "[PERSON_NAME]" at bounding box center [411, 265] width 64 height 25
select select "OK"
select select "KO"
select select "1"
select select "0"
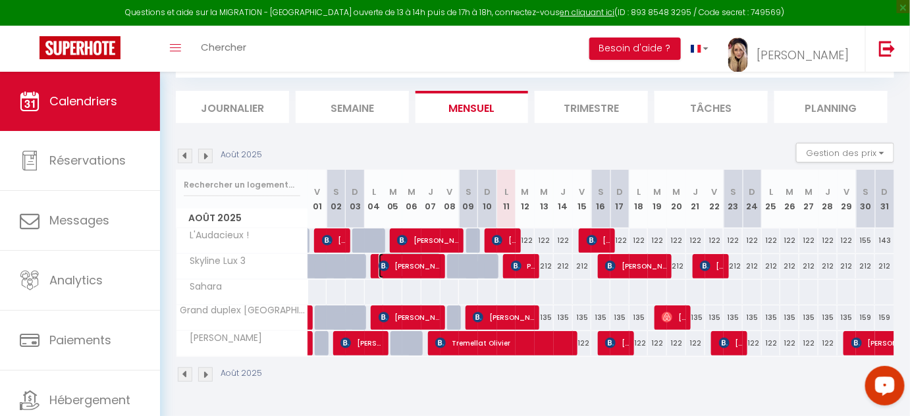
select select "1"
select select
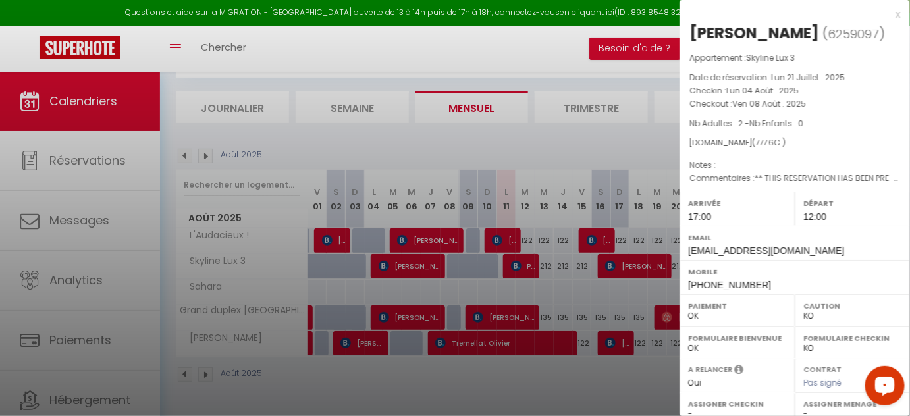
click at [413, 266] on div at bounding box center [455, 208] width 910 height 416
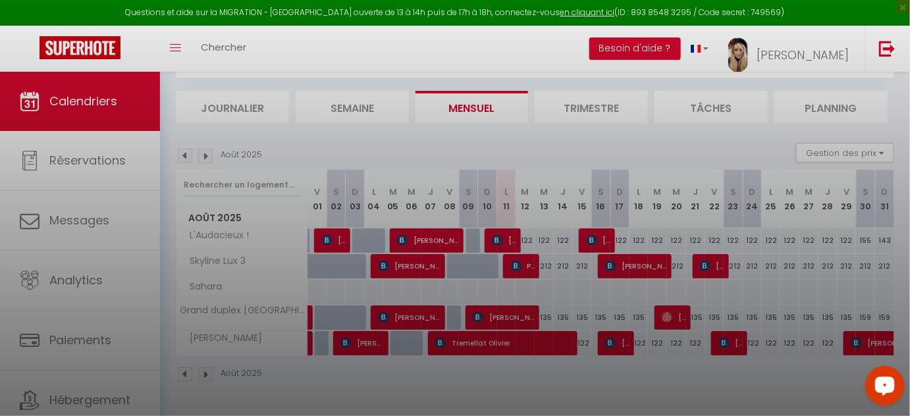
click at [413, 266] on div at bounding box center [455, 208] width 910 height 416
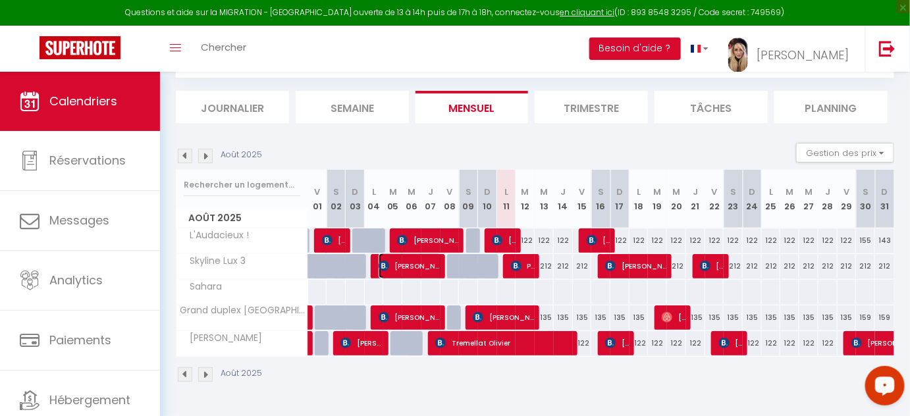
click at [417, 265] on span "[PERSON_NAME]" at bounding box center [411, 265] width 64 height 25
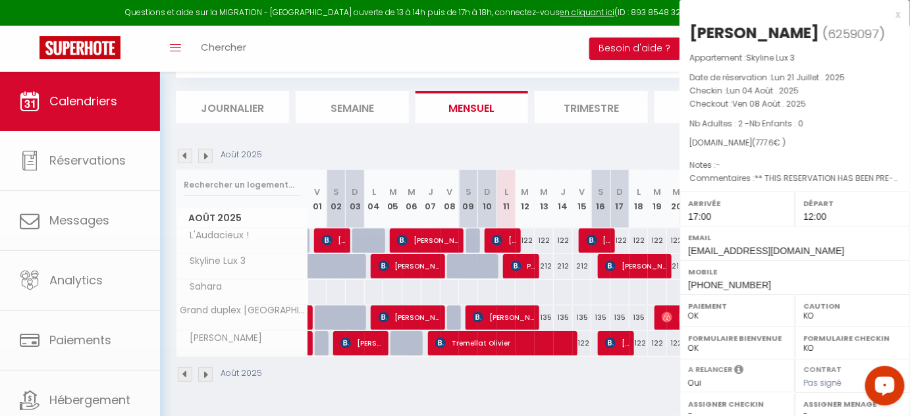
click at [417, 265] on div at bounding box center [455, 208] width 910 height 416
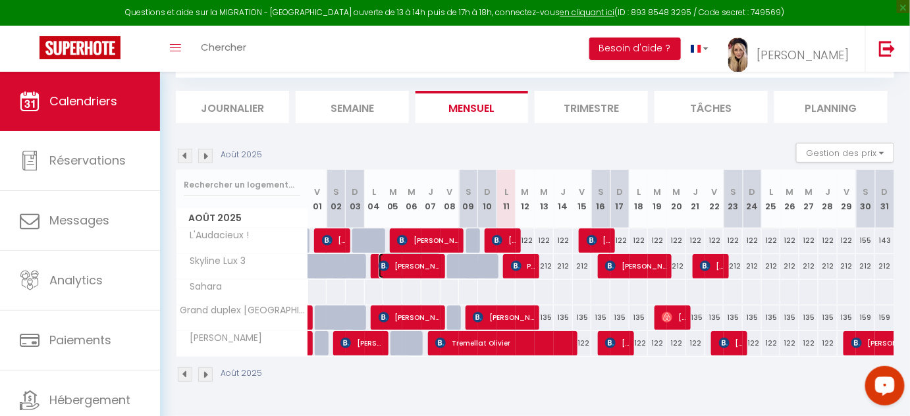
click at [410, 257] on span "[PERSON_NAME]" at bounding box center [411, 265] width 64 height 25
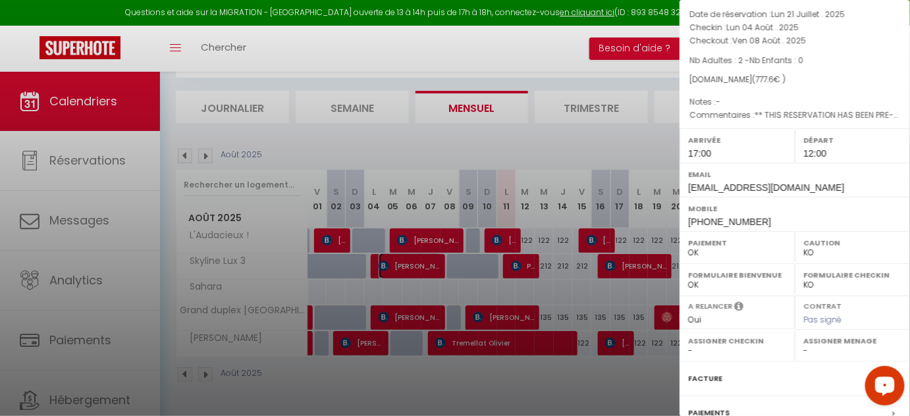
scroll to position [179, 0]
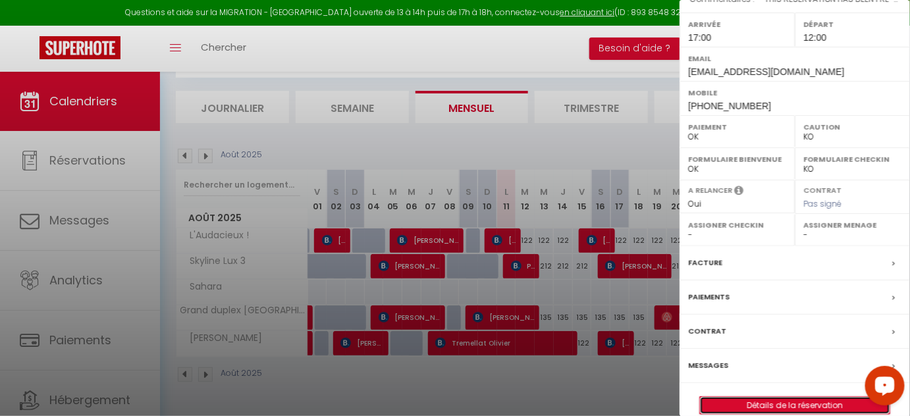
click at [792, 403] on link "Détails de la réservation" at bounding box center [795, 405] width 190 height 17
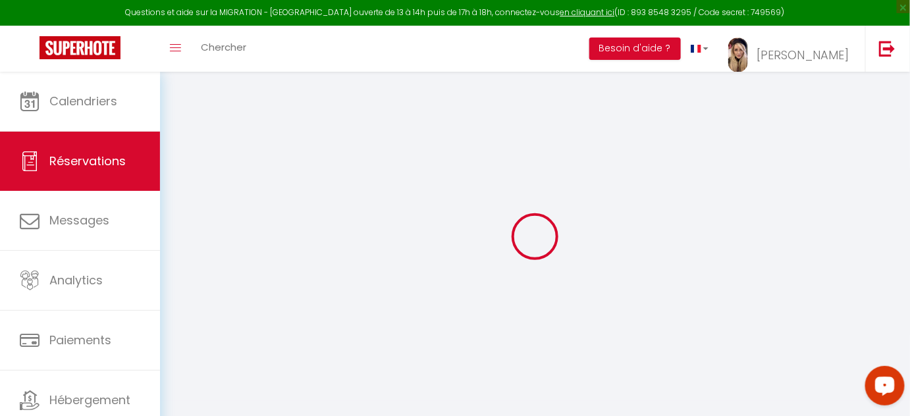
type input "[PERSON_NAME]"
type input "Hagelaar"
type input "[EMAIL_ADDRESS][DOMAIN_NAME]"
type input "[PHONE_NUMBER]"
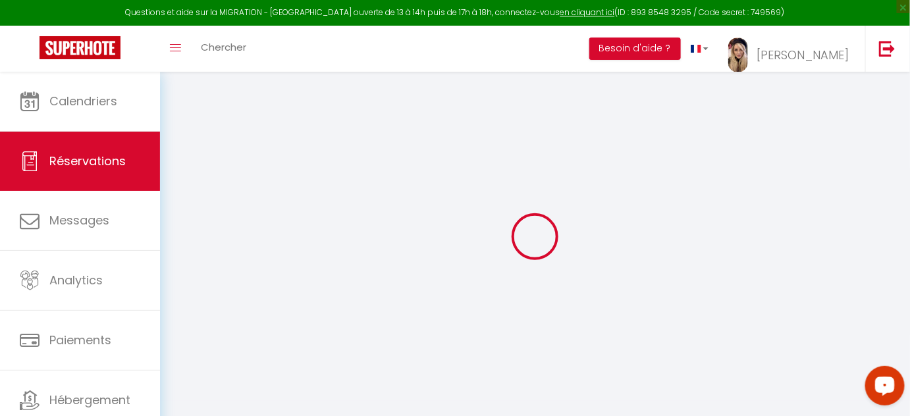
type input "[PHONE_NUMBER]"
type input "."
select select "NL"
type input "93.31"
type input "10.89"
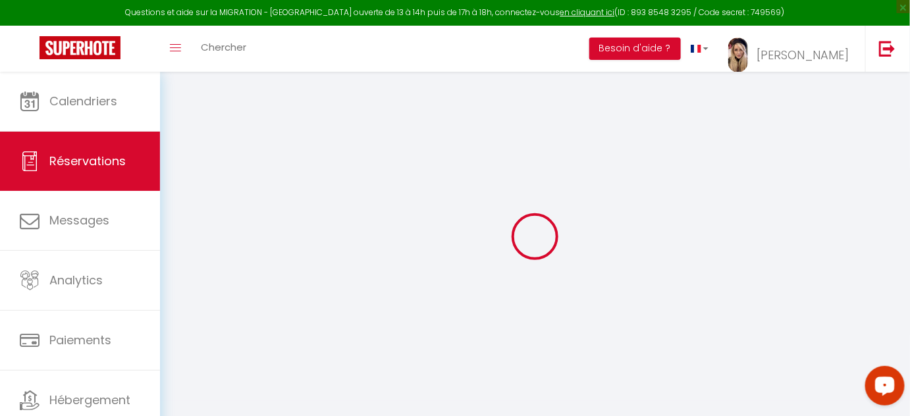
select select "71503"
select select "1"
select select
type input "2"
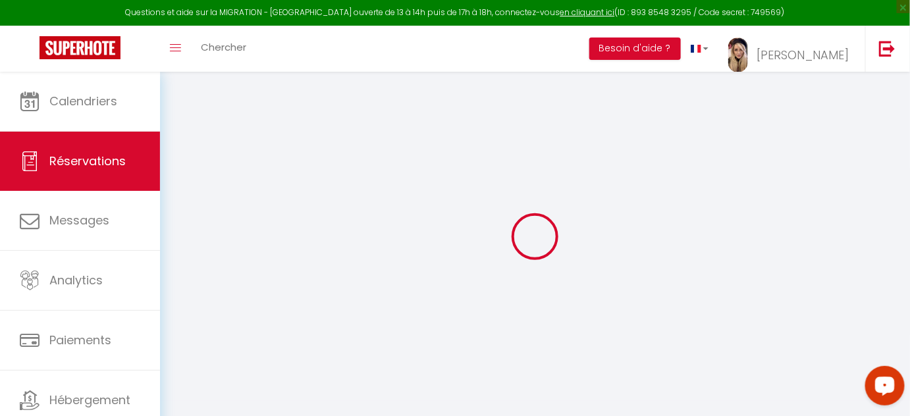
select select "12"
select select
type input "777.6"
checkbox input "false"
type input "0"
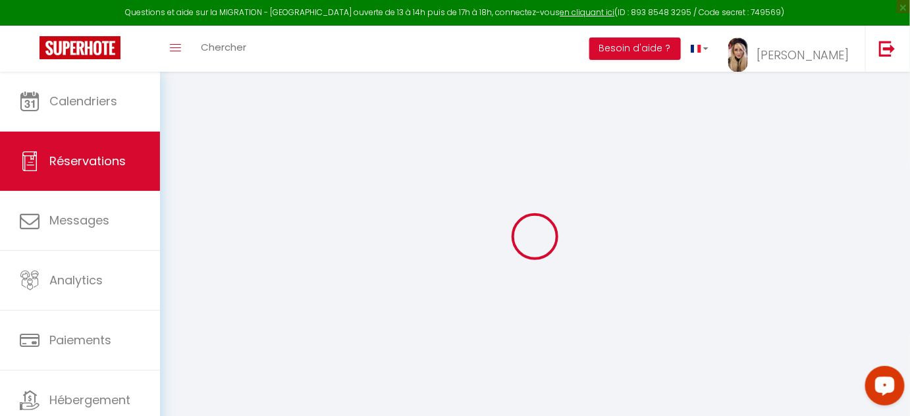
select select "2"
type input "70"
type input "0"
select select
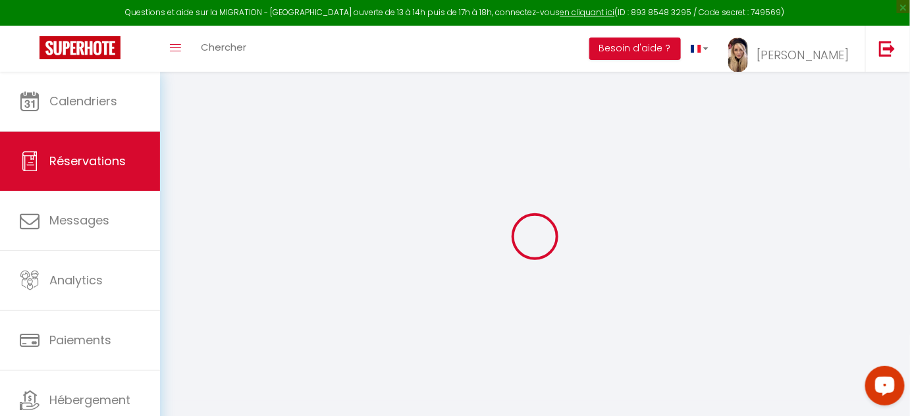
select select
select select "14"
checkbox input "false"
select select
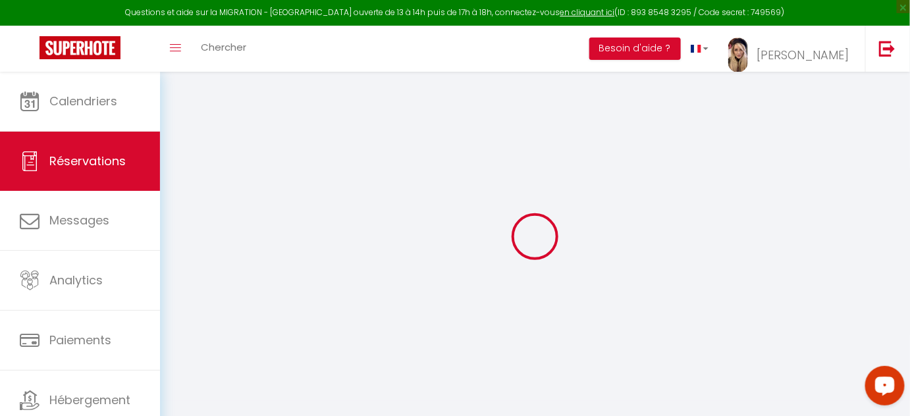
checkbox input "false"
select select
checkbox input "false"
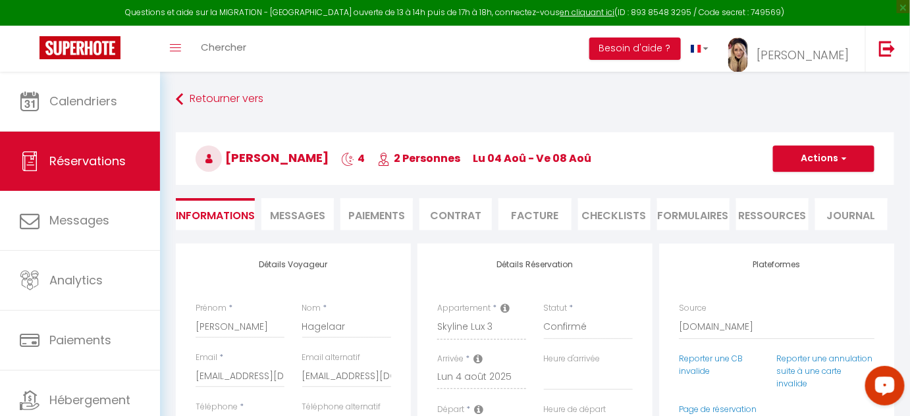
select select
checkbox input "false"
type textarea "** THIS RESERVATION HAS BEEN PRE-PAID ** BOOKING NOTE : Payment charge is EUR 1…"
select select
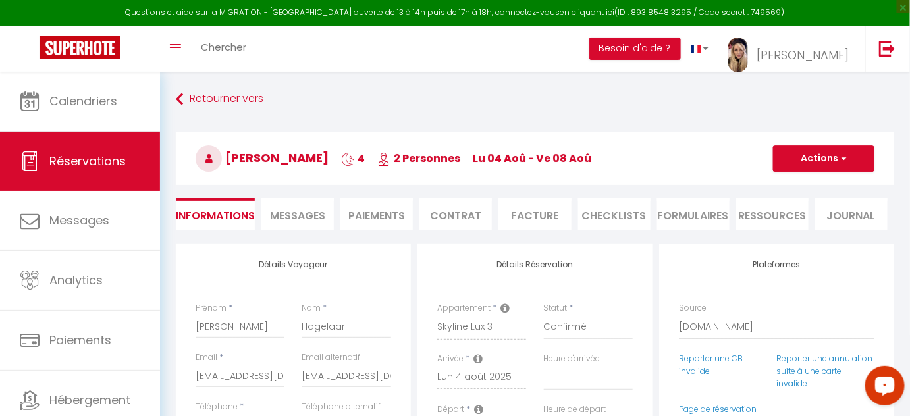
select select
checkbox input "false"
select select "17:00"
select select "12:00"
click at [525, 214] on li "Facture" at bounding box center [534, 214] width 72 height 32
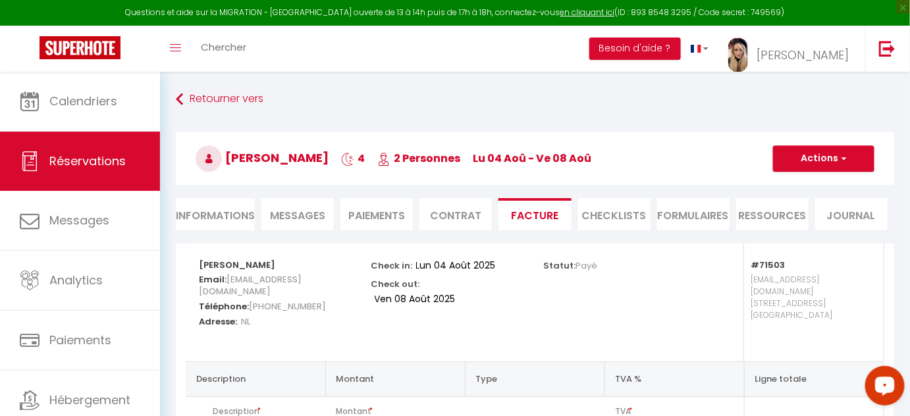
click at [525, 214] on li "Facture" at bounding box center [534, 214] width 72 height 32
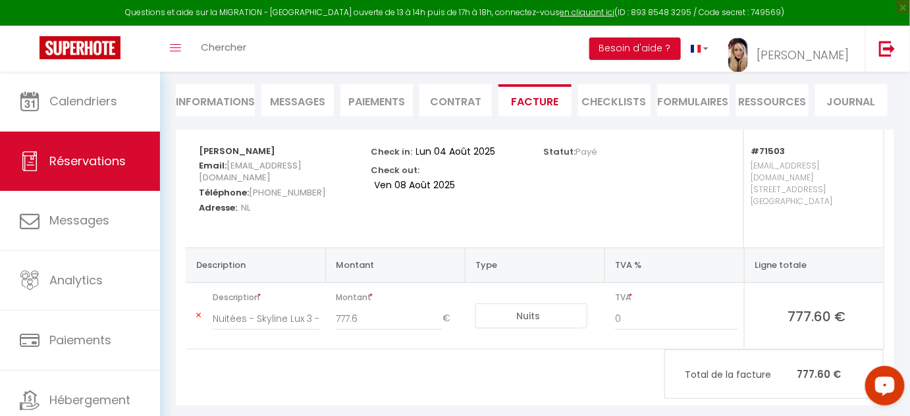
scroll to position [123, 0]
